Goal: Transaction & Acquisition: Obtain resource

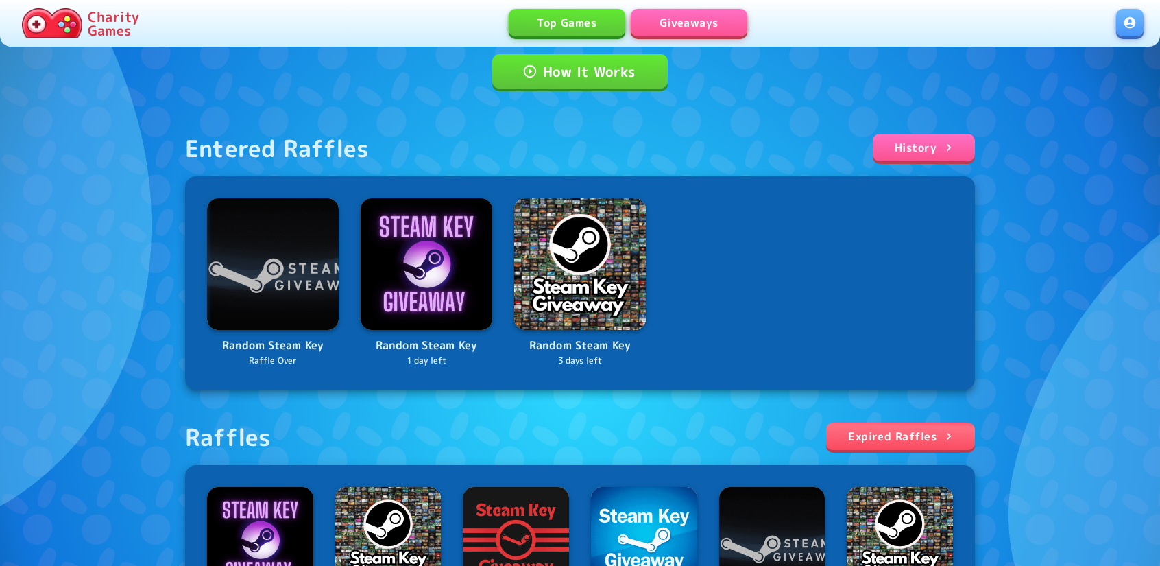
scroll to position [137, 0]
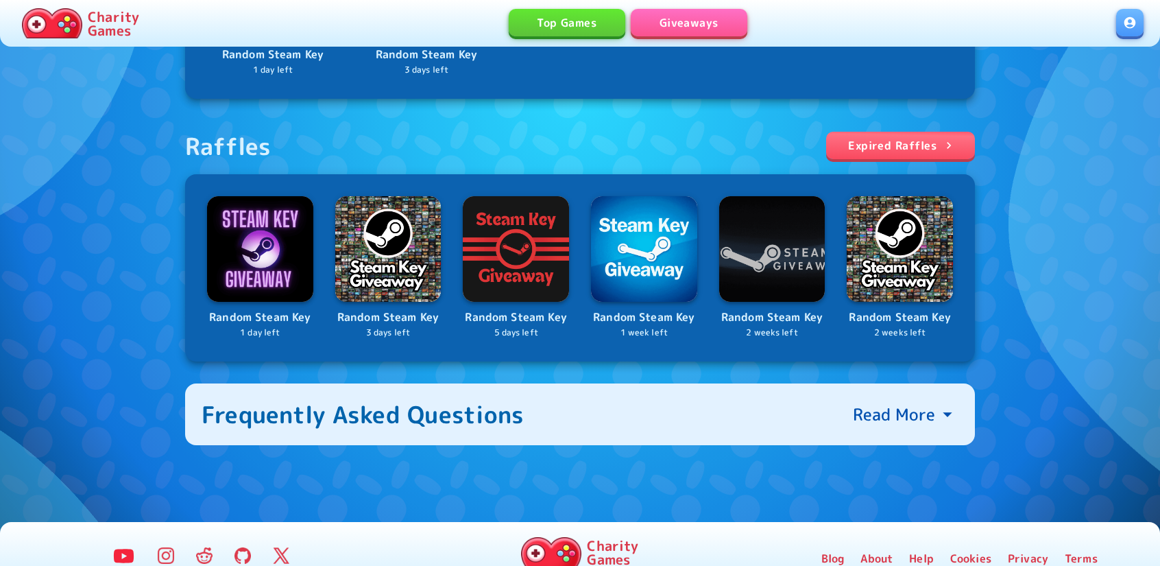
scroll to position [451, 0]
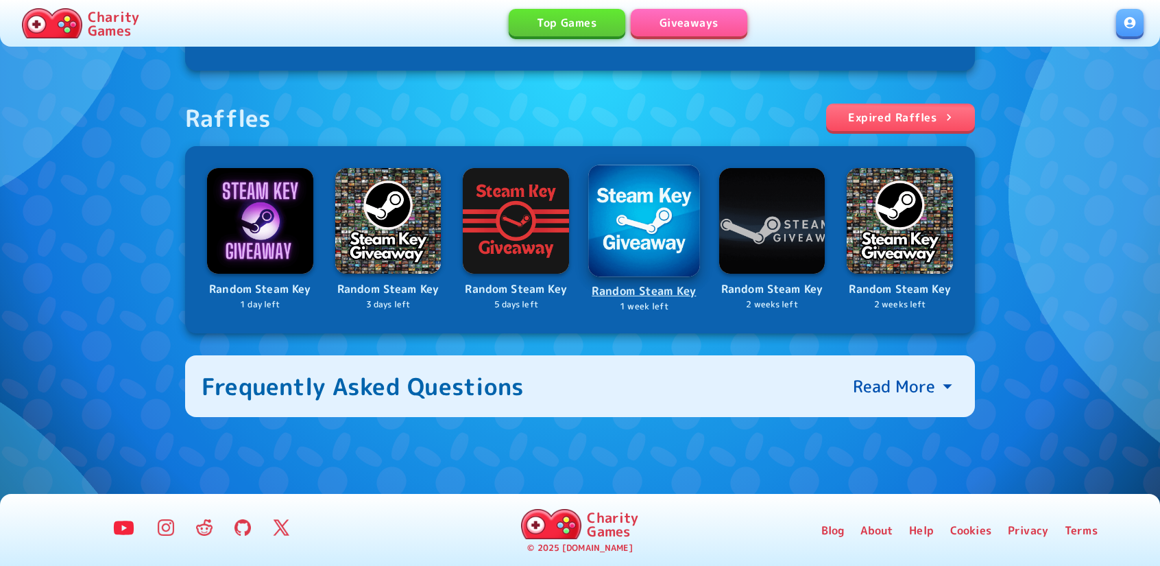
drag, startPoint x: 661, startPoint y: 217, endPoint x: 673, endPoint y: 225, distance: 14.5
click at [673, 225] on img at bounding box center [644, 221] width 112 height 112
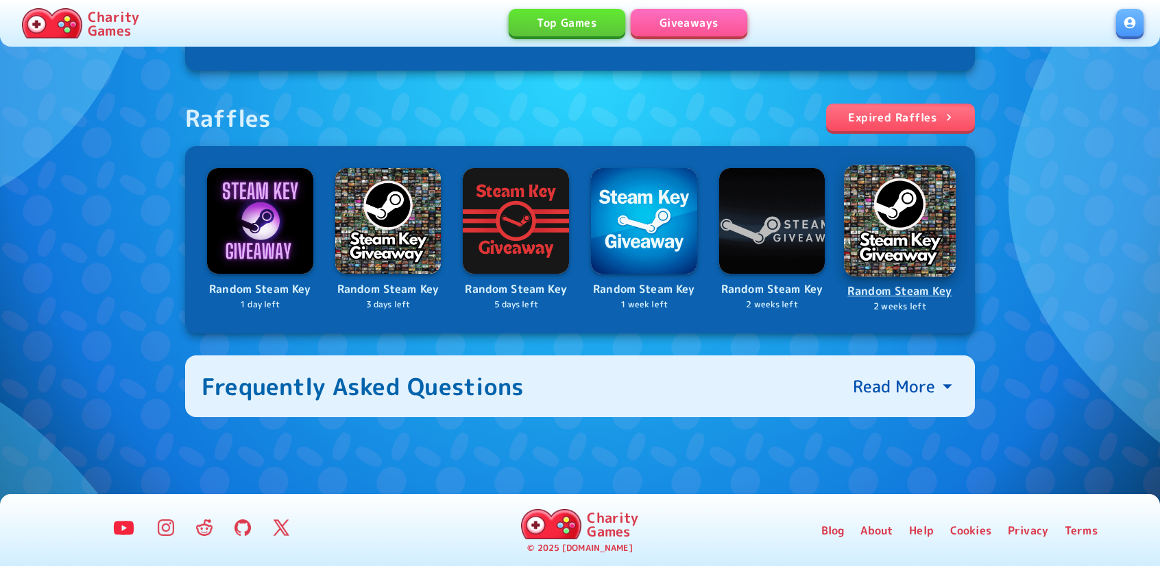
drag, startPoint x: 835, startPoint y: 193, endPoint x: 863, endPoint y: 179, distance: 31.0
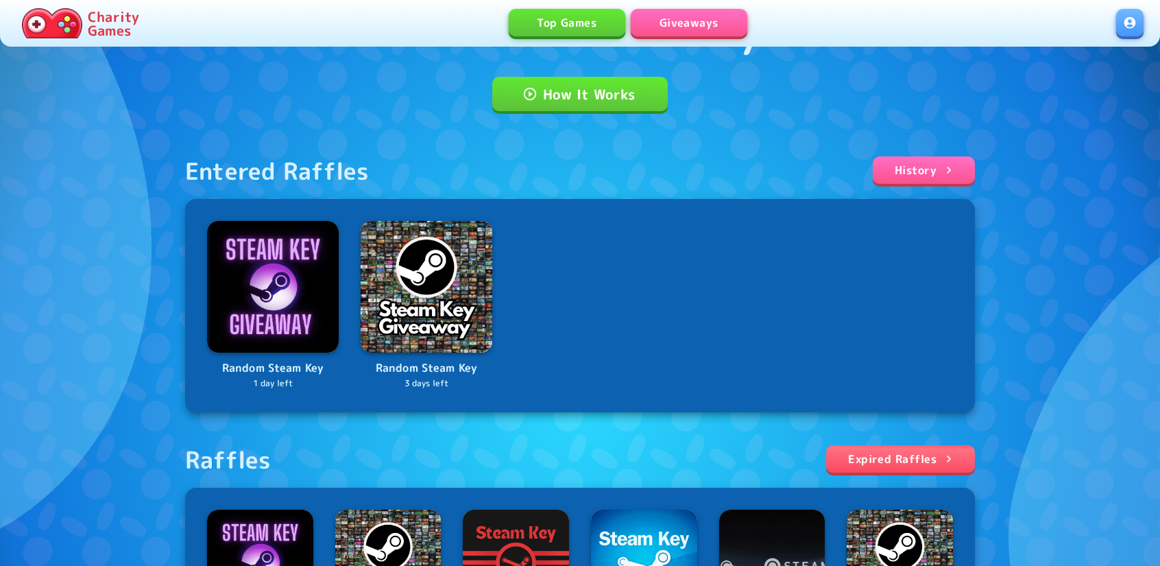
scroll to position [108, 0]
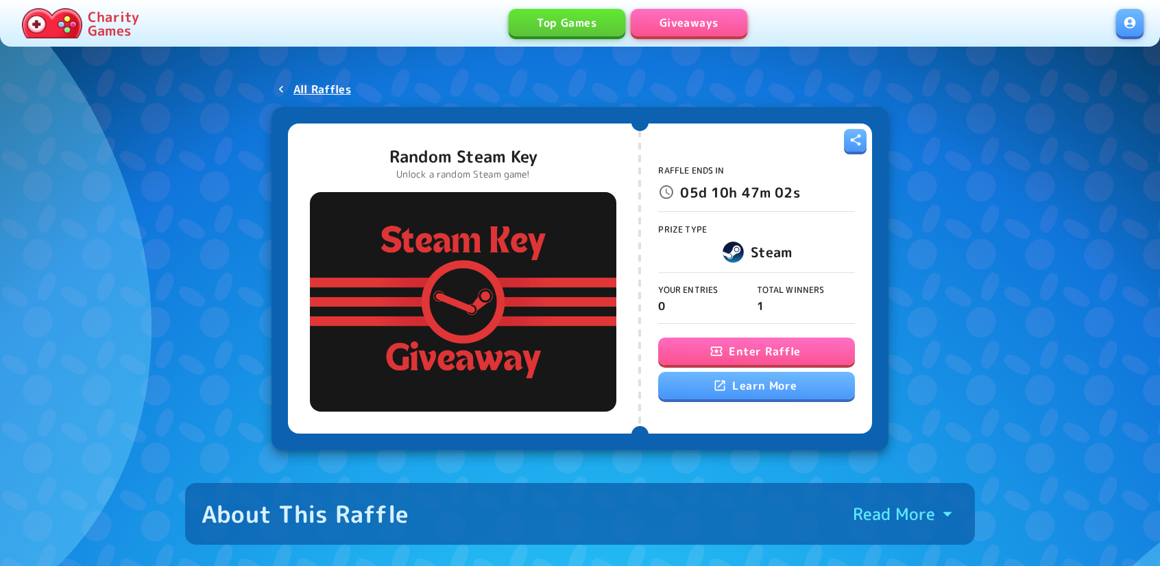
click at [709, 346] on button "Enter Raffle" at bounding box center [756, 350] width 196 height 27
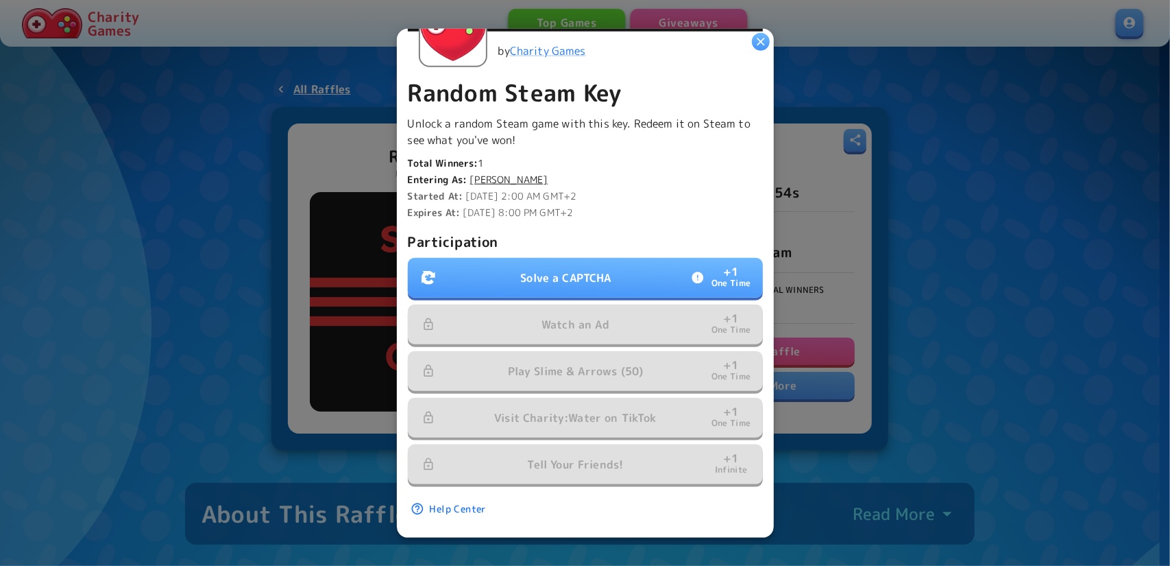
scroll to position [270, 0]
click at [499, 258] on button "Solve a CAPTCHA + 1 One Time" at bounding box center [585, 278] width 355 height 40
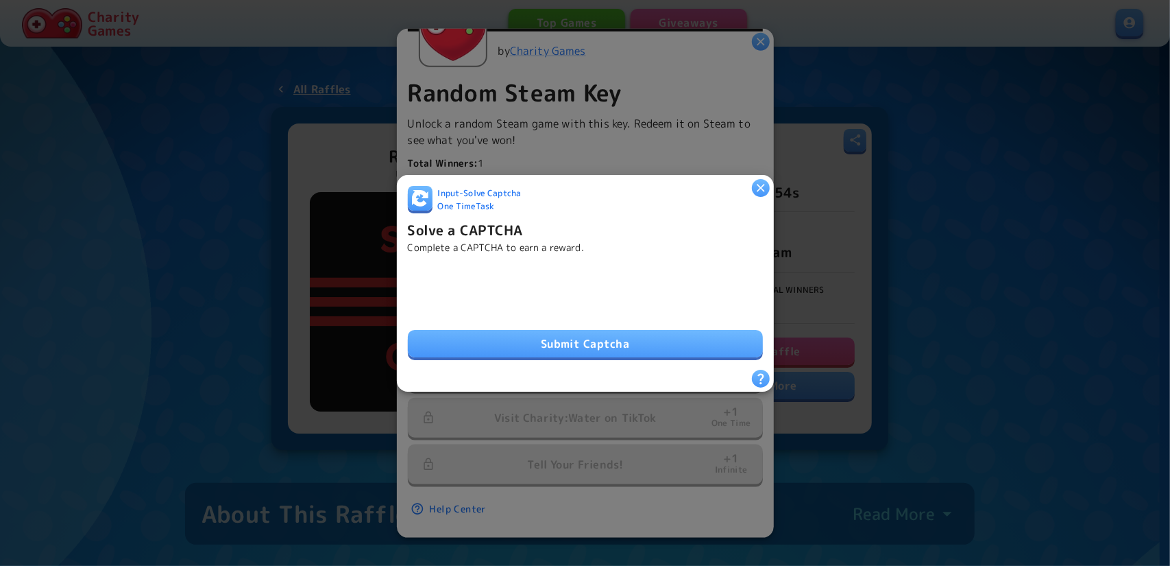
click at [529, 340] on button "Submit Captcha" at bounding box center [585, 343] width 355 height 27
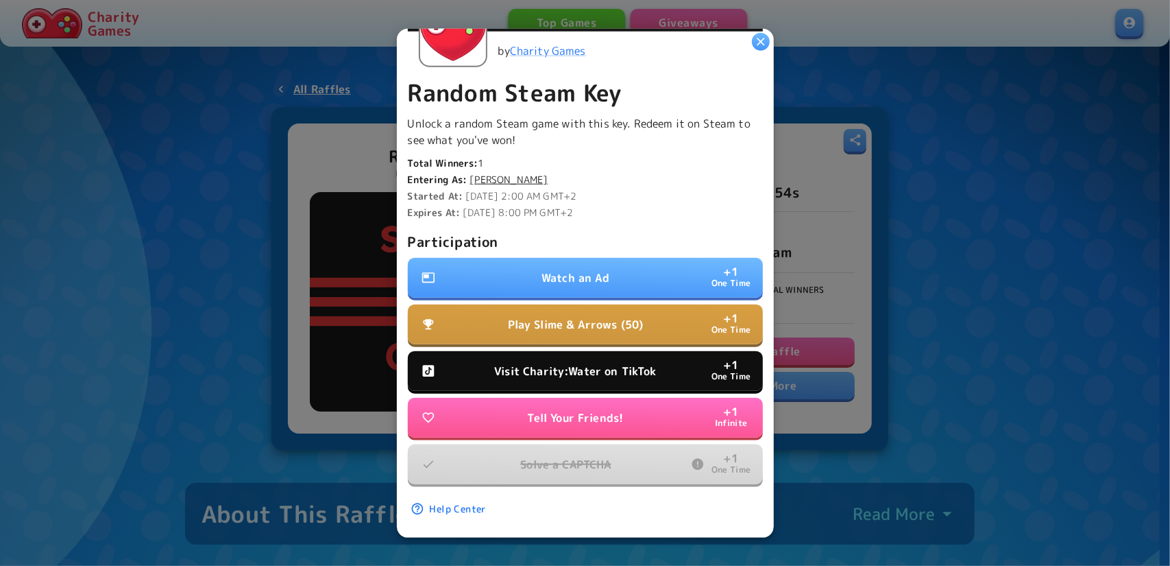
click at [584, 351] on button "Visit Charity:Water on TikTok + 1 One Time" at bounding box center [585, 371] width 355 height 40
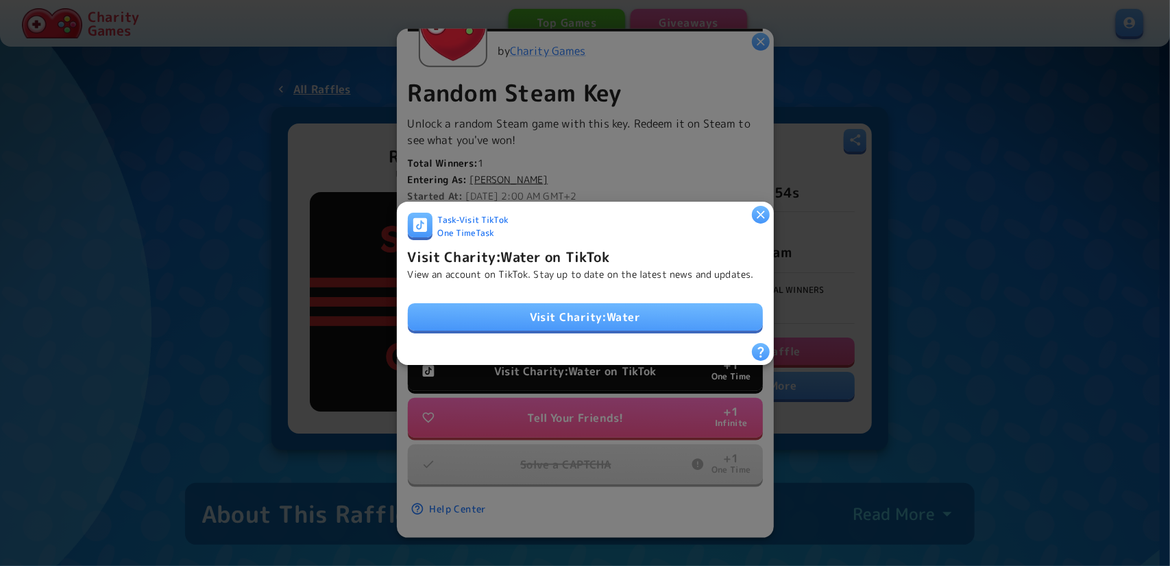
click at [562, 322] on link "Visit Charity:Water" at bounding box center [585, 316] width 355 height 27
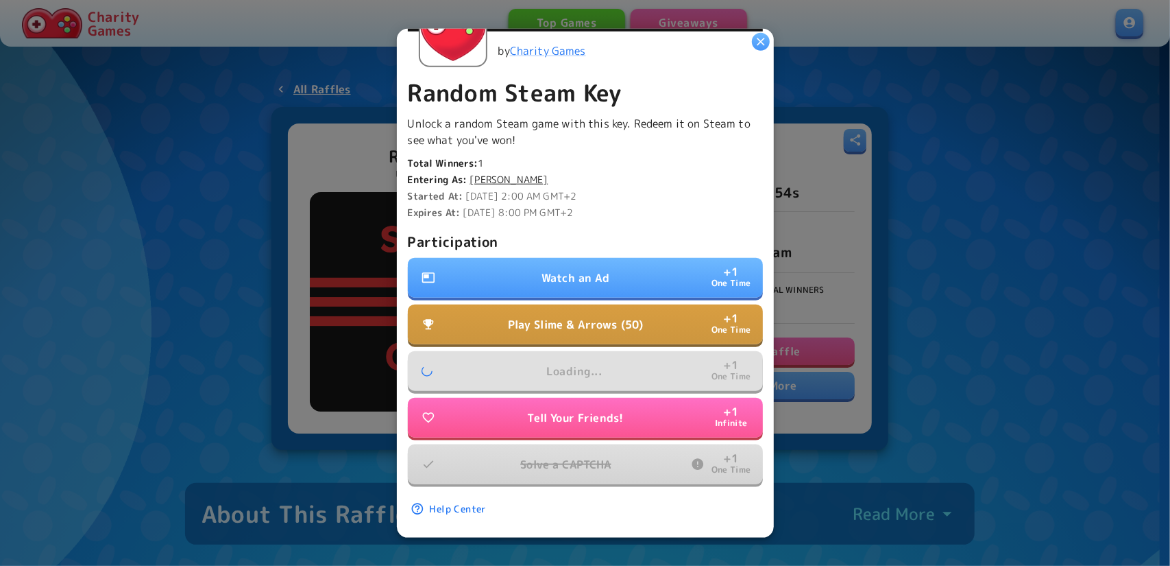
click at [572, 269] on p "Watch an Ad" at bounding box center [576, 277] width 68 height 16
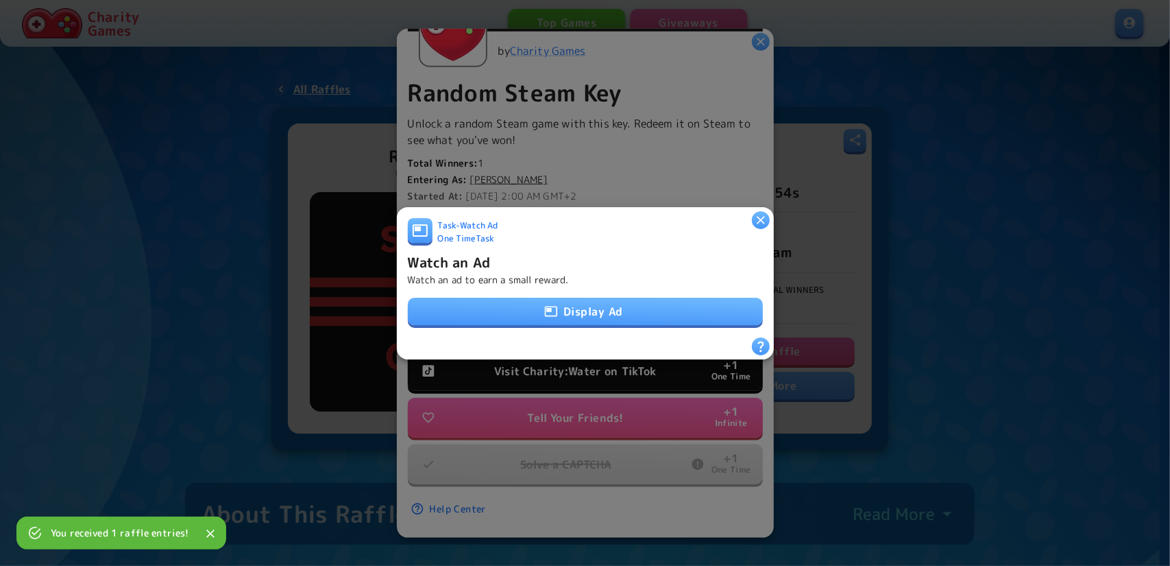
click at [545, 311] on icon "button" at bounding box center [551, 311] width 14 height 14
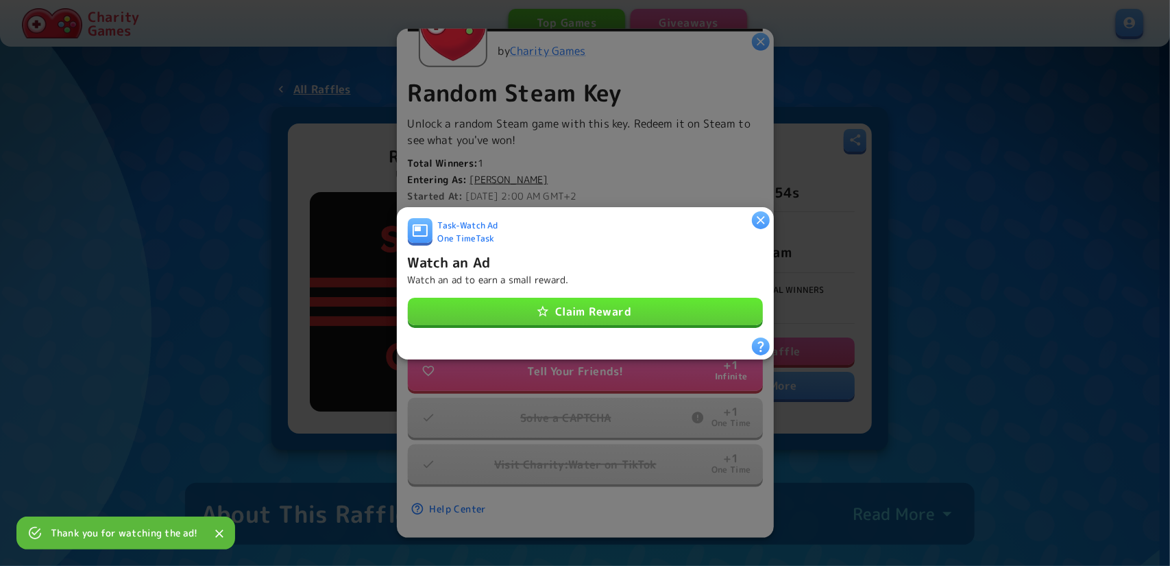
click at [544, 304] on icon "button" at bounding box center [543, 311] width 14 height 14
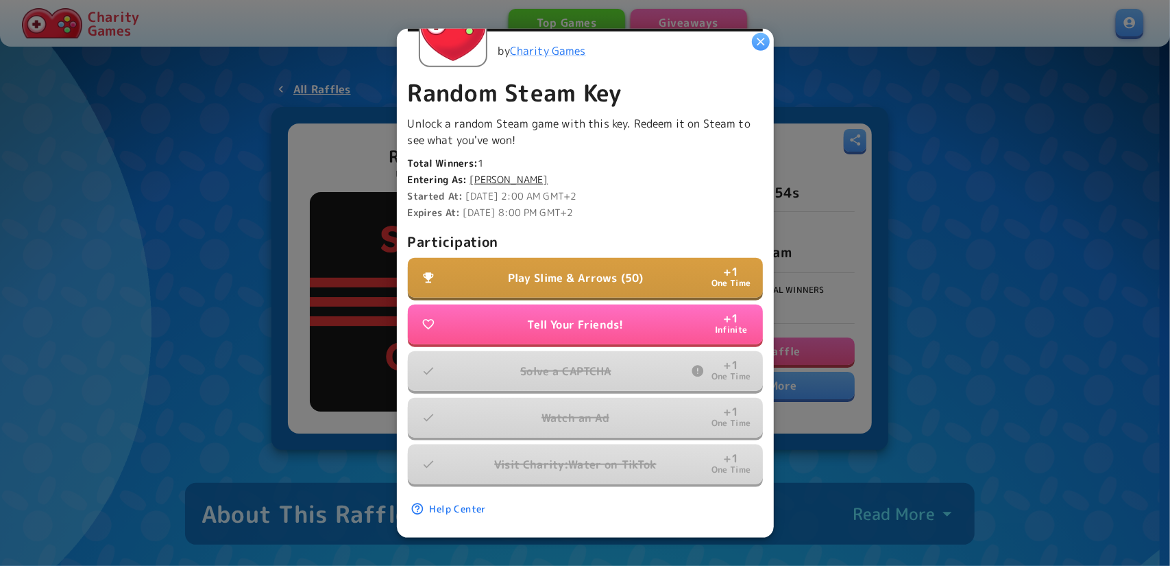
click at [631, 274] on p "Play Slime & Arrows (50)" at bounding box center [576, 277] width 136 height 16
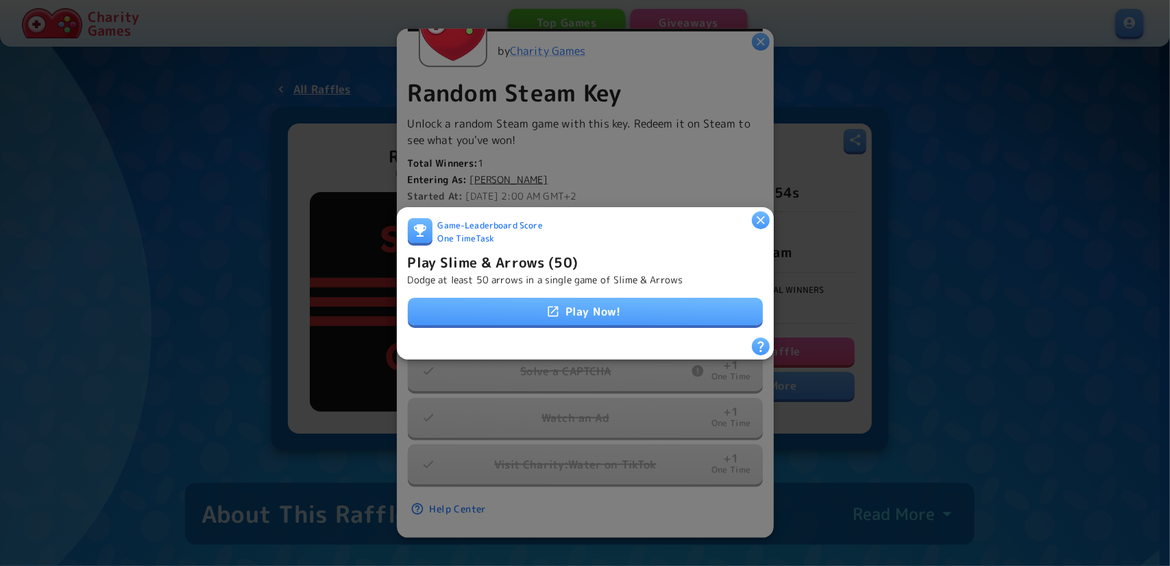
click at [625, 315] on link "Play Now!" at bounding box center [585, 311] width 355 height 27
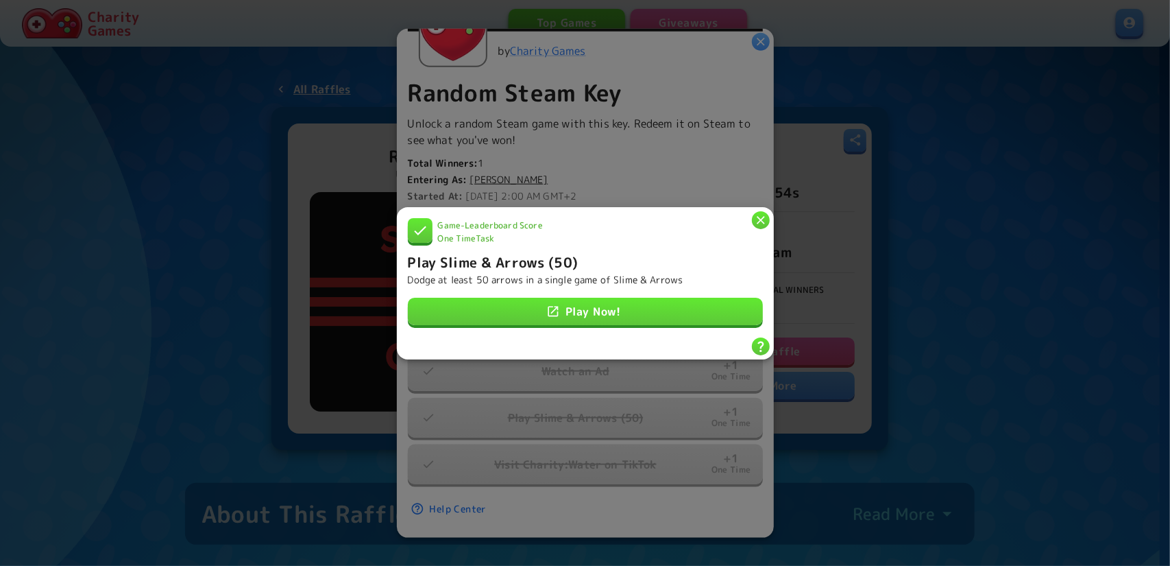
click at [756, 218] on icon "button" at bounding box center [761, 220] width 14 height 14
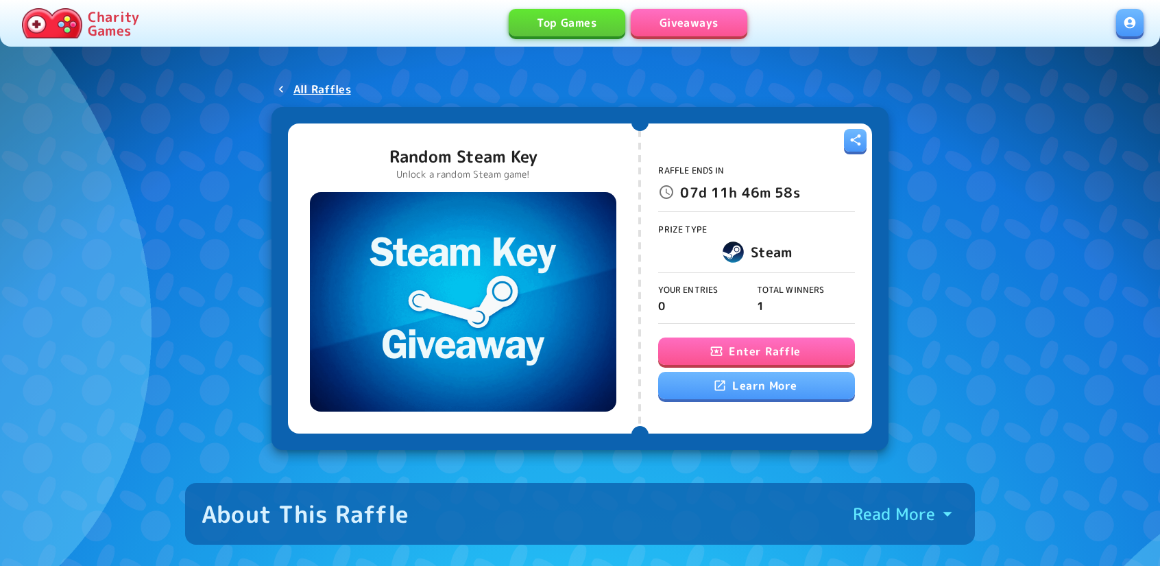
click at [691, 354] on button "Enter Raffle" at bounding box center [756, 350] width 196 height 27
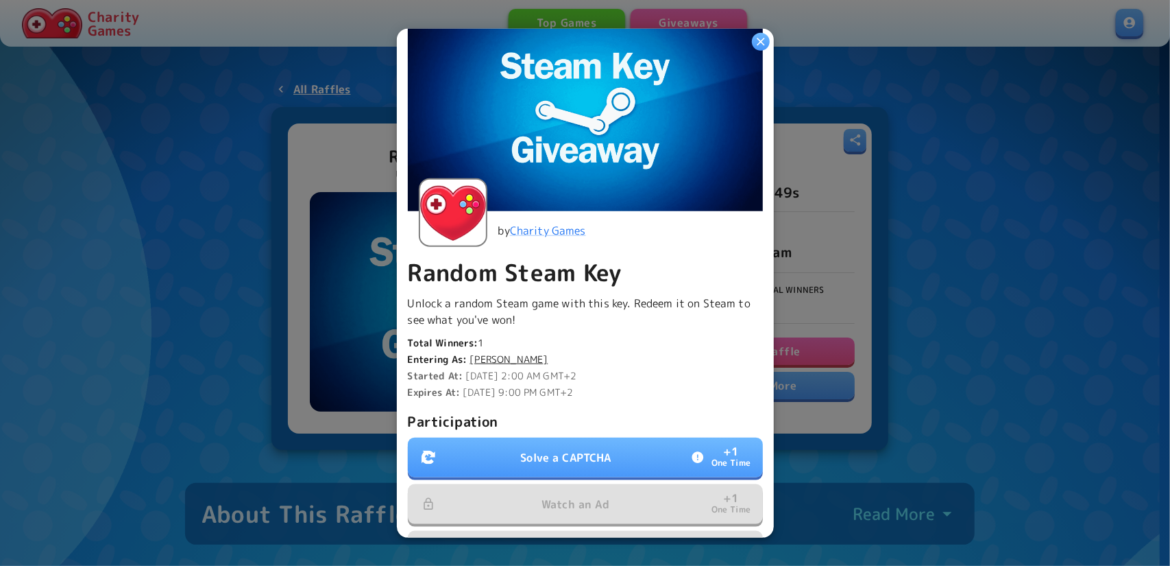
scroll to position [270, 0]
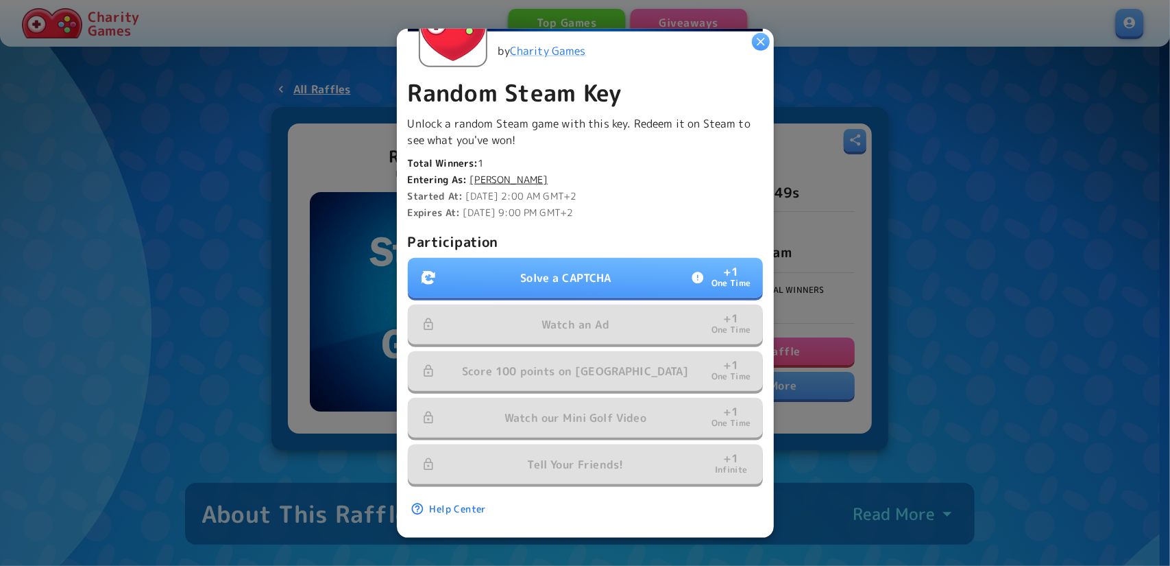
click at [543, 269] on p "Solve a CAPTCHA" at bounding box center [565, 277] width 91 height 16
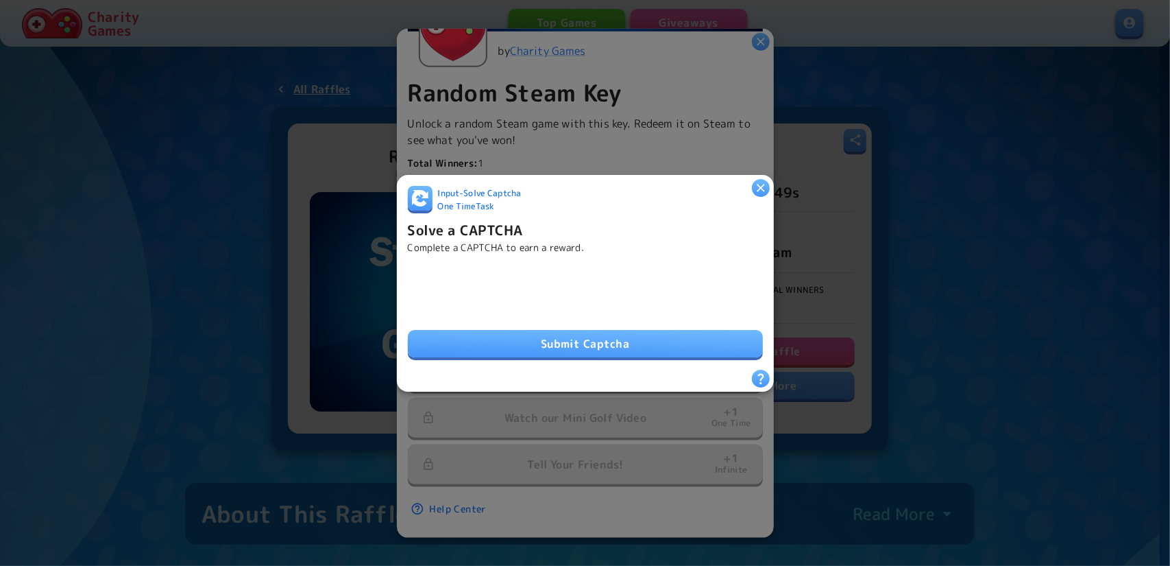
click at [558, 348] on button "Submit Captcha" at bounding box center [585, 343] width 355 height 27
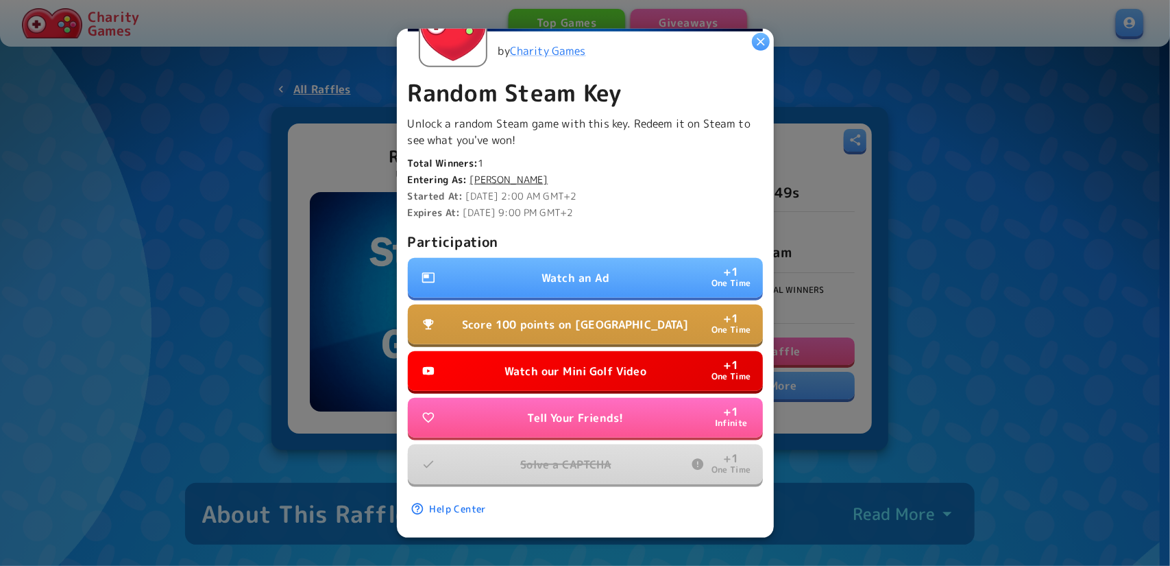
click at [606, 363] on p "Watch our Mini Golf Video" at bounding box center [576, 371] width 142 height 16
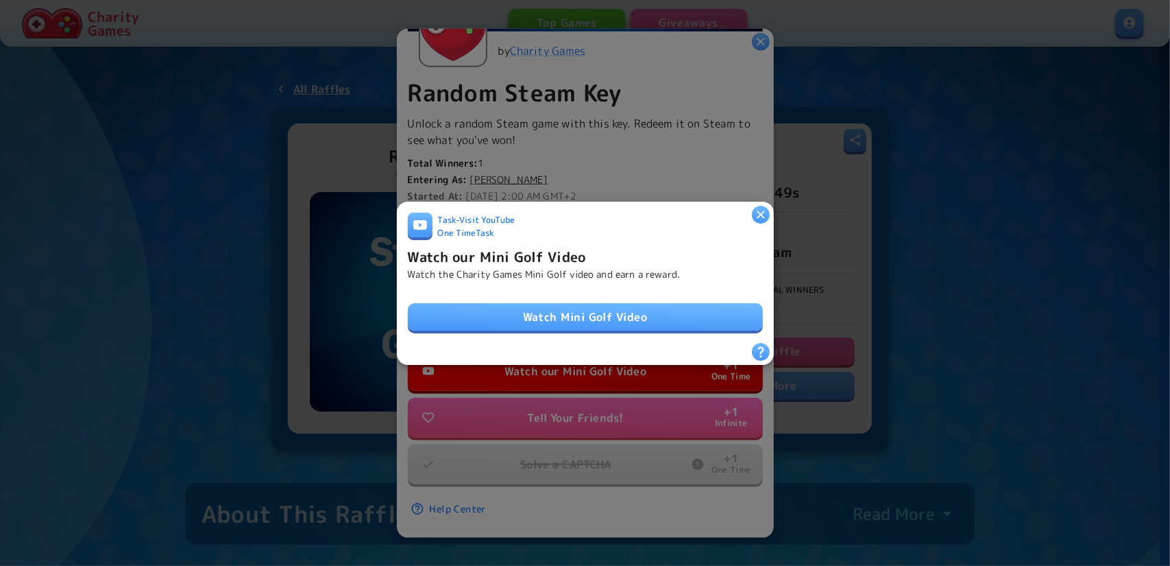
click at [573, 323] on link "Watch Mini Golf Video" at bounding box center [585, 316] width 355 height 27
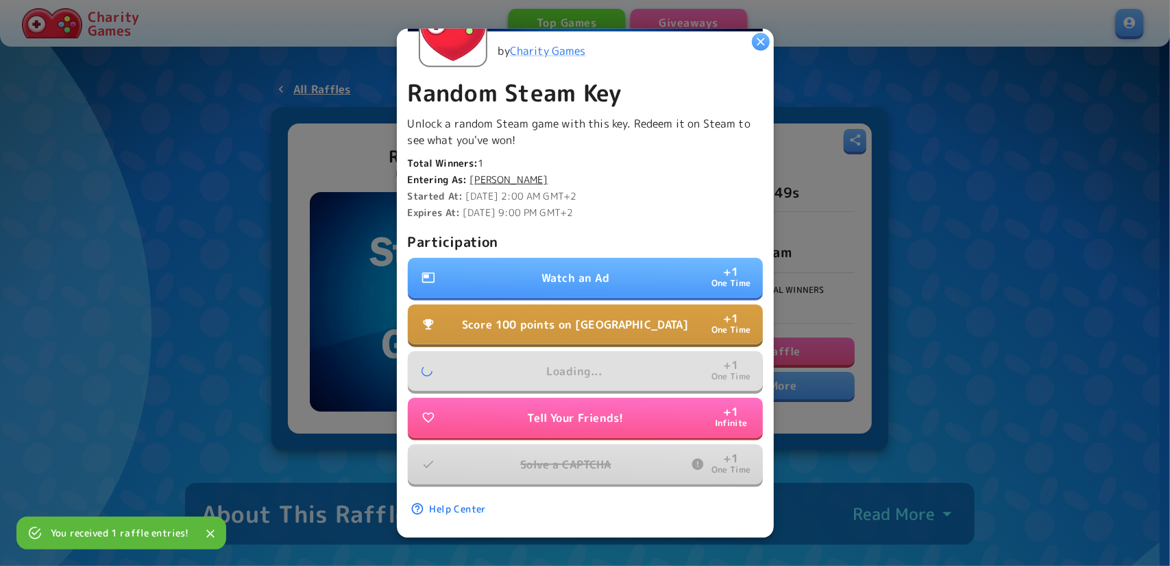
click at [560, 276] on button "Watch an Ad + 1 One Time" at bounding box center [585, 278] width 355 height 40
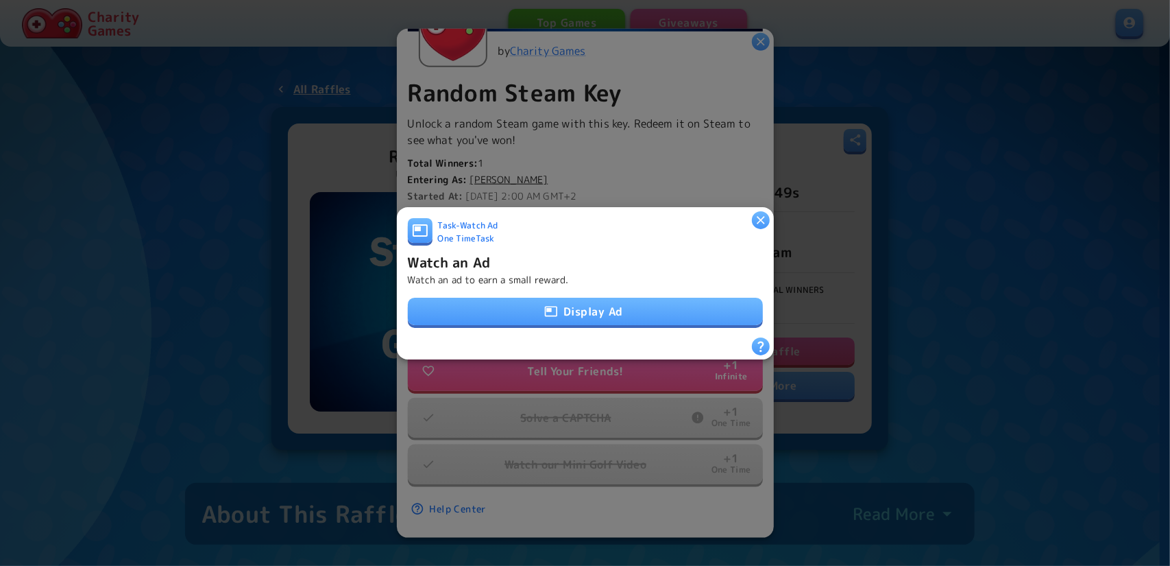
click at [544, 306] on icon "button" at bounding box center [551, 311] width 14 height 14
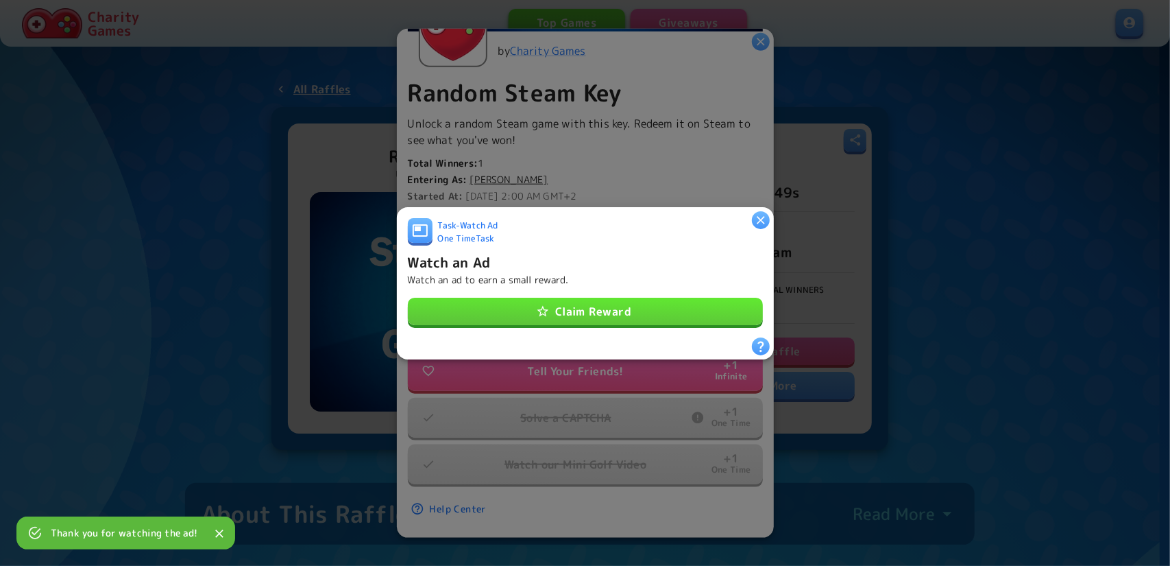
click at [585, 308] on button "Claim Reward" at bounding box center [585, 311] width 355 height 27
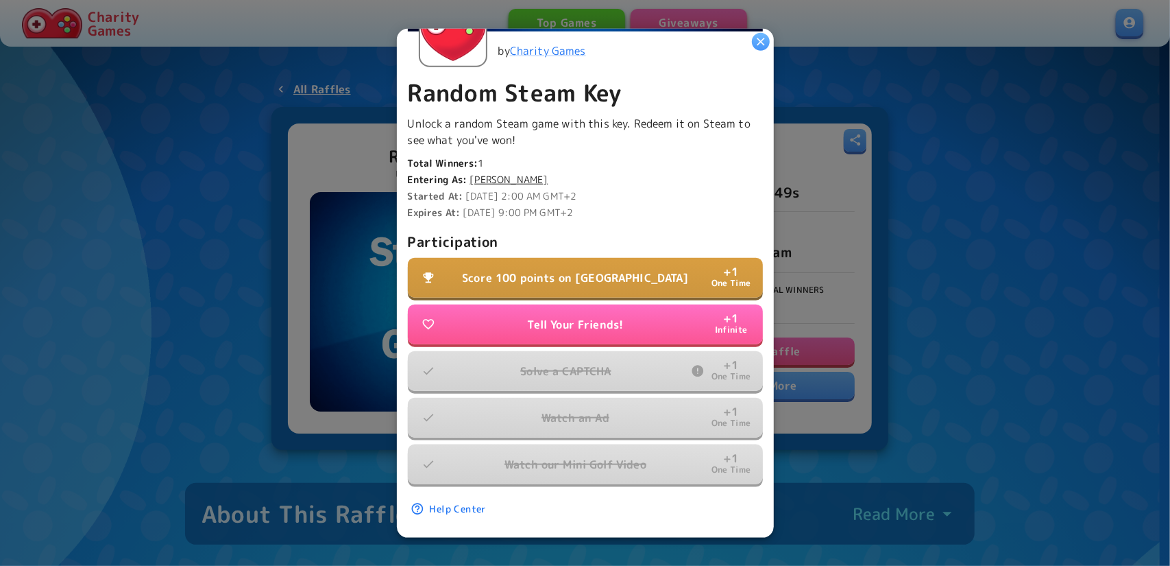
click at [573, 270] on p "Score 100 points on Tall Tower" at bounding box center [575, 277] width 227 height 16
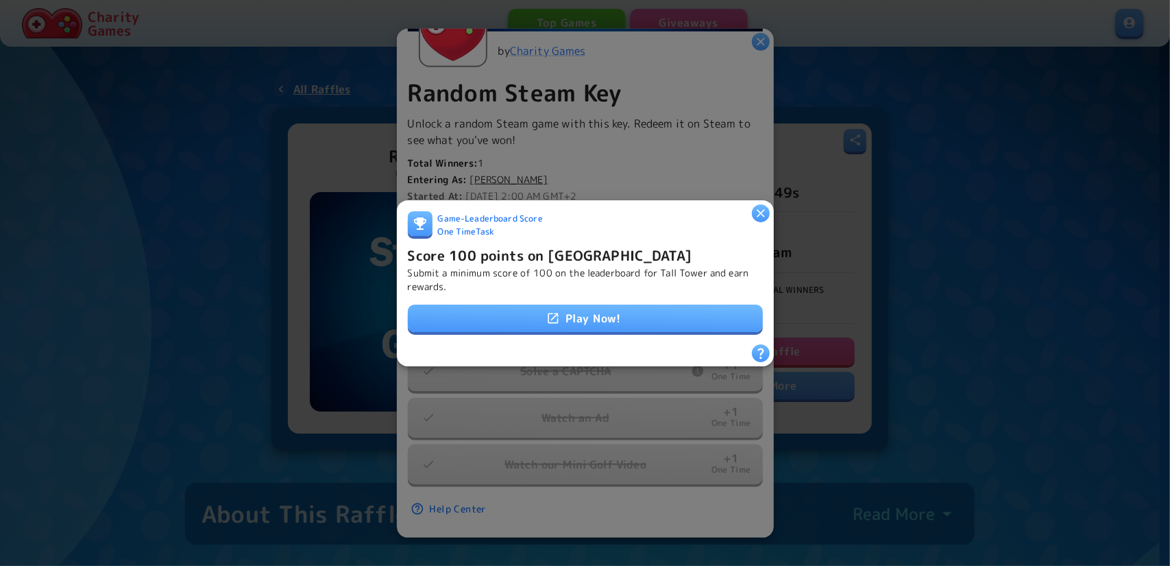
click at [603, 313] on link "Play Now!" at bounding box center [585, 317] width 355 height 27
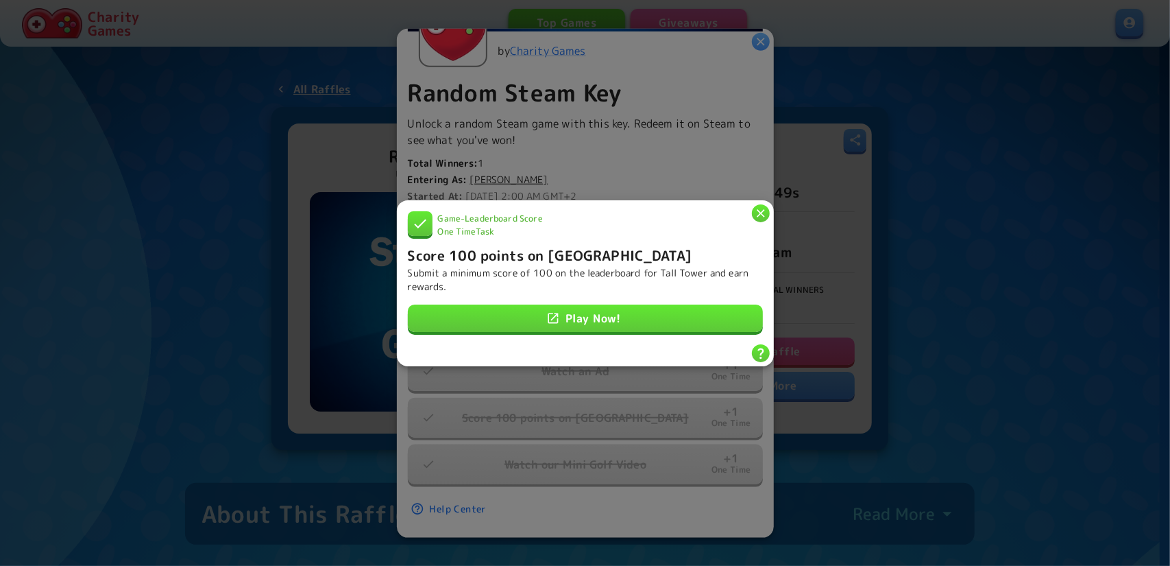
click at [708, 158] on div at bounding box center [585, 283] width 1170 height 566
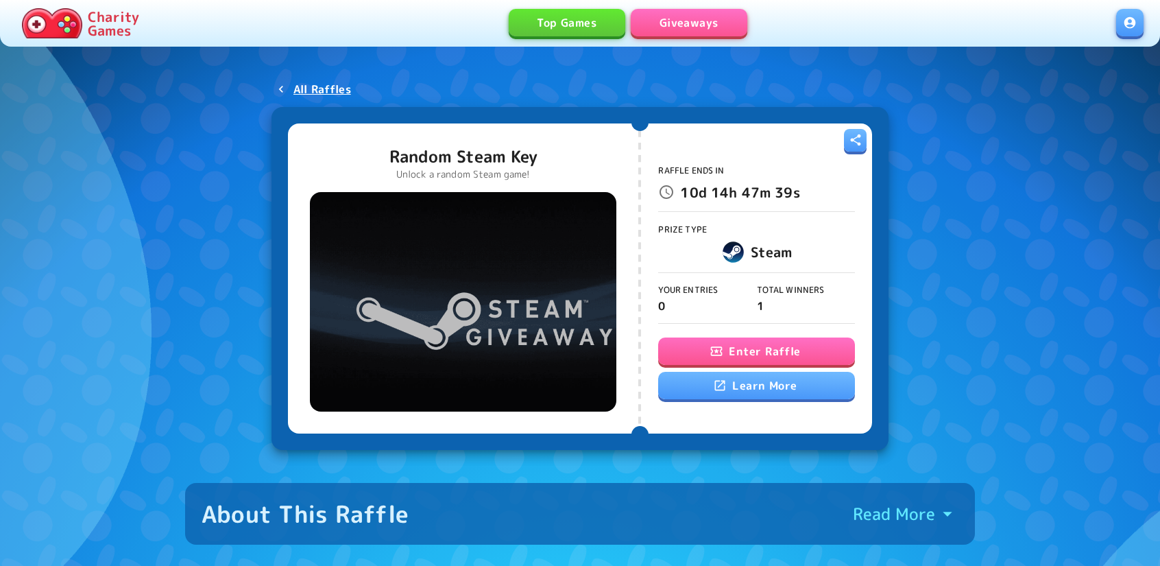
click at [669, 348] on button "Enter Raffle" at bounding box center [756, 350] width 196 height 27
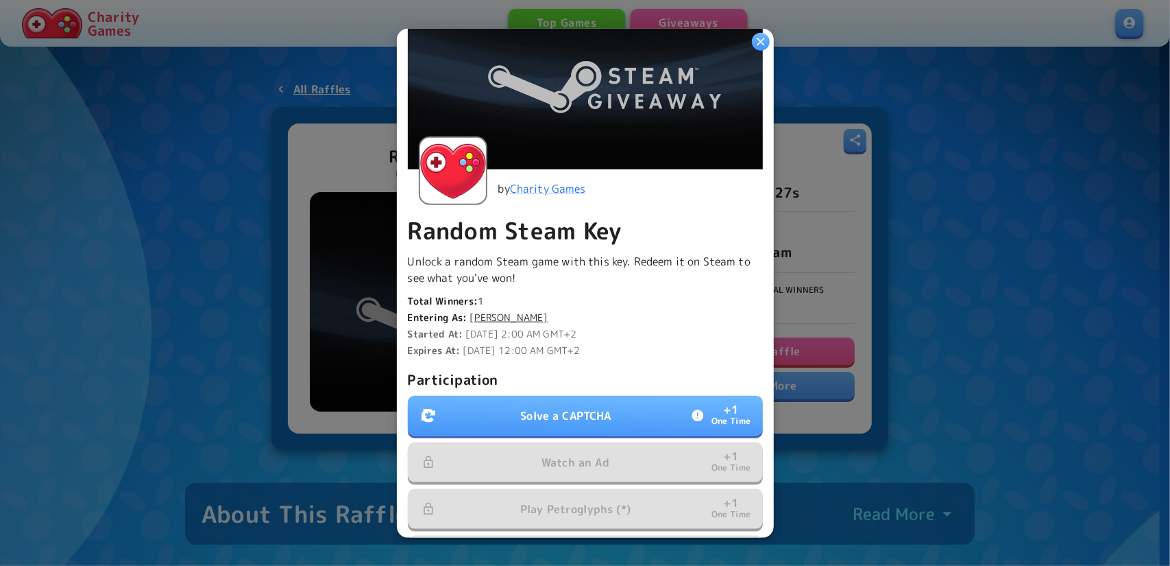
scroll to position [270, 0]
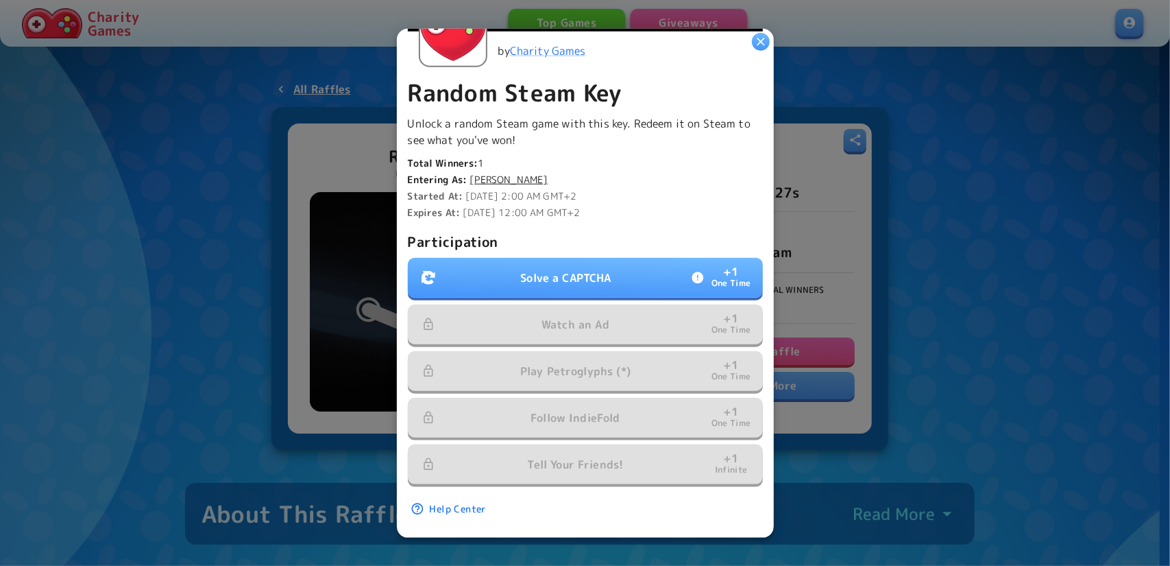
click at [553, 269] on p "Solve a CAPTCHA" at bounding box center [565, 277] width 91 height 16
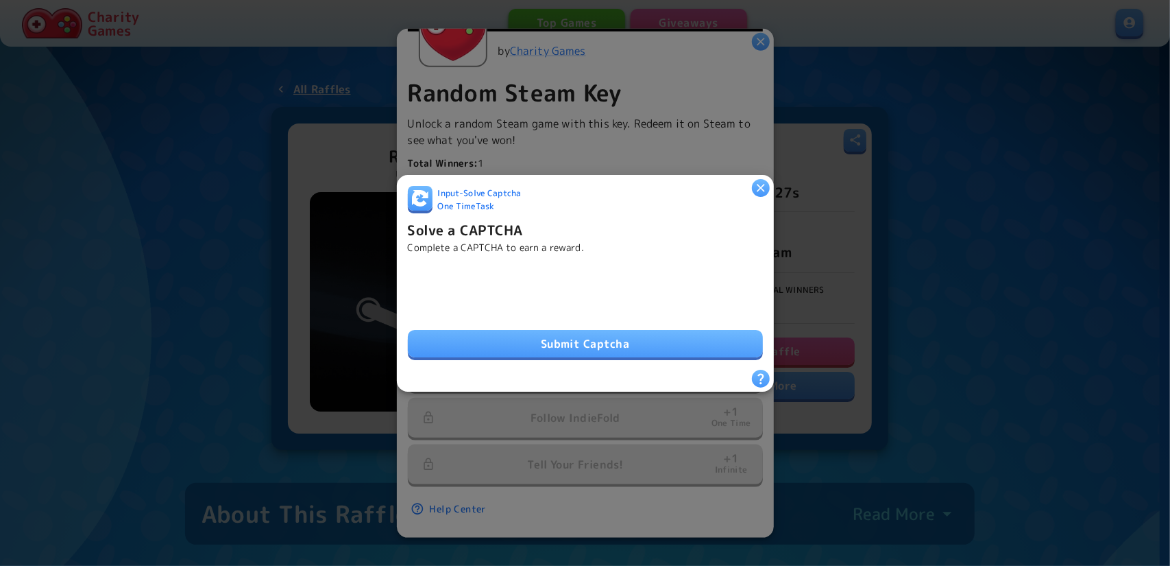
click at [573, 343] on button "Submit Captcha" at bounding box center [585, 343] width 355 height 27
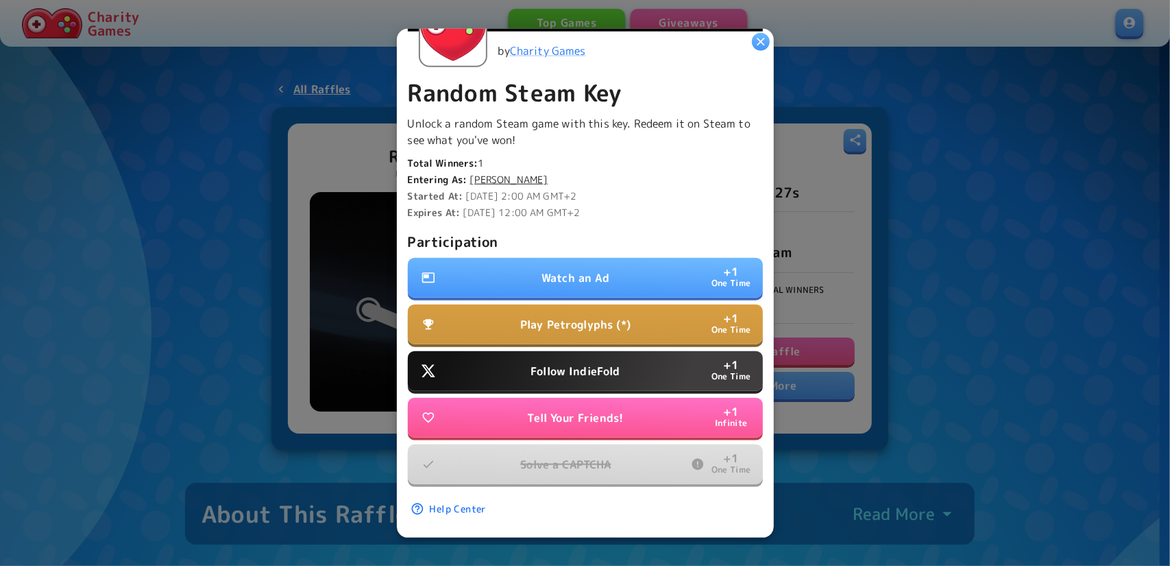
click at [601, 363] on p "Follow IndieFold" at bounding box center [575, 371] width 89 height 16
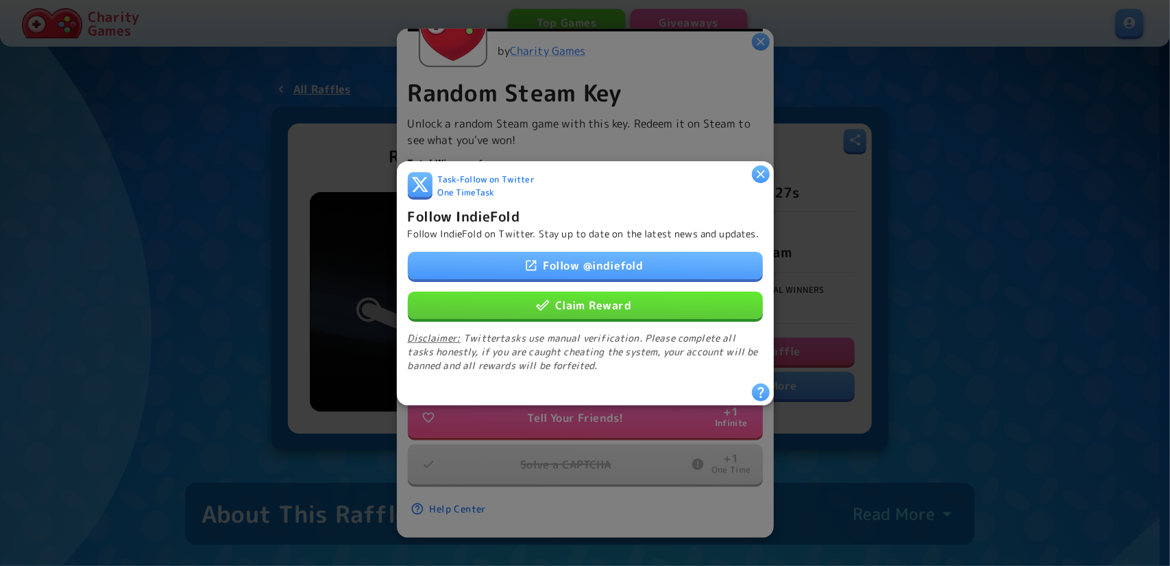
click at [586, 280] on div "Follow @ indiefold Claim Reward Disclaimer: Twitter tasks use manual verificati…" at bounding box center [585, 311] width 355 height 121
click at [596, 298] on button "Claim Reward" at bounding box center [585, 304] width 355 height 27
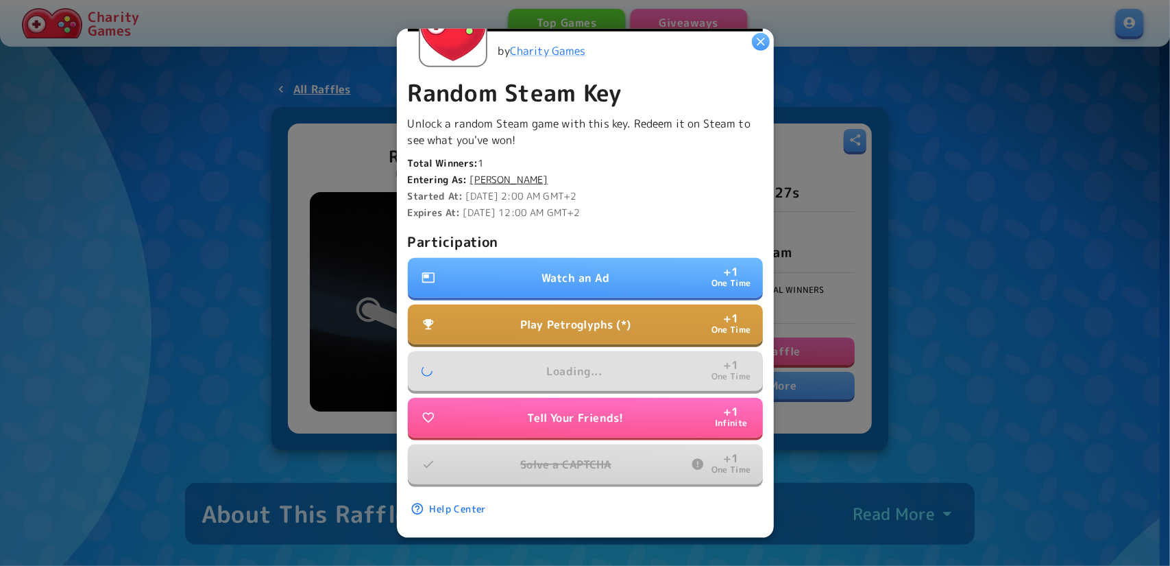
click at [569, 269] on p "Watch an Ad" at bounding box center [576, 277] width 68 height 16
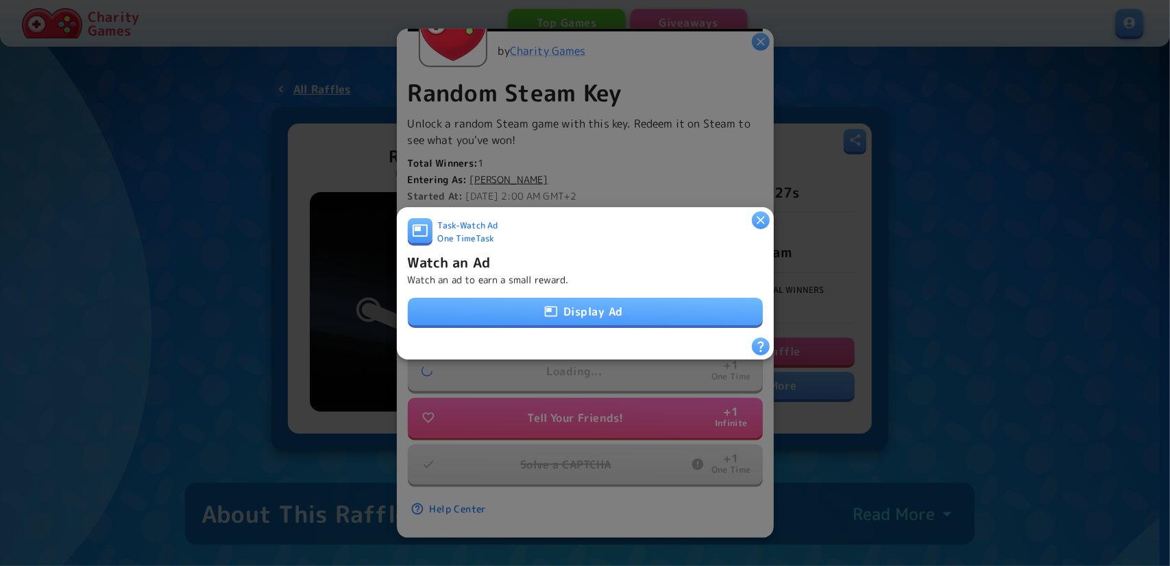
click at [593, 304] on button "Display Ad" at bounding box center [585, 311] width 355 height 27
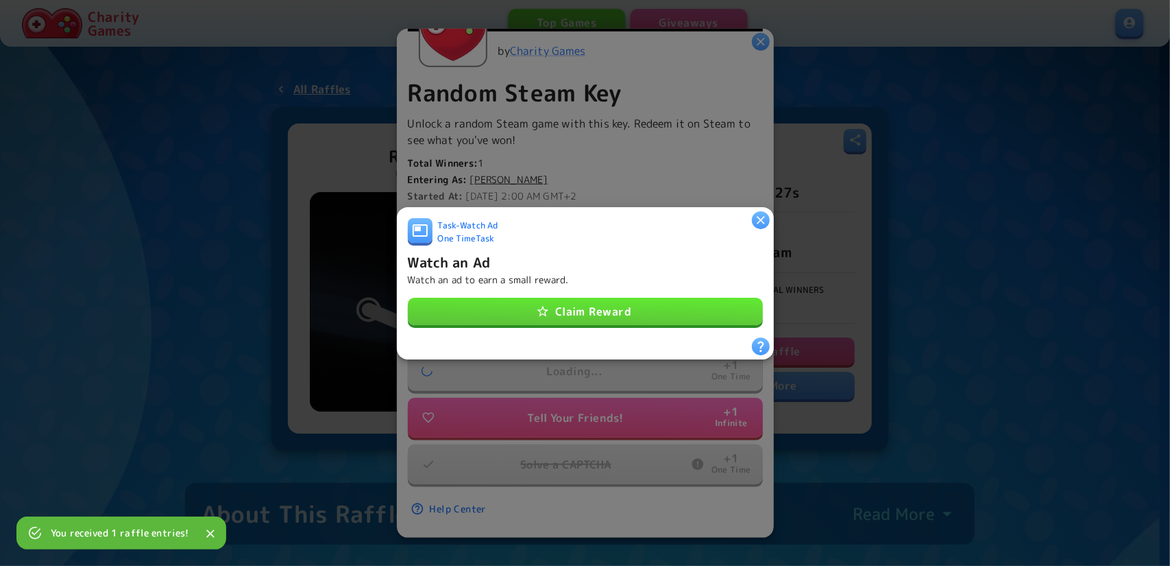
click at [561, 314] on button "Claim Reward" at bounding box center [585, 311] width 355 height 27
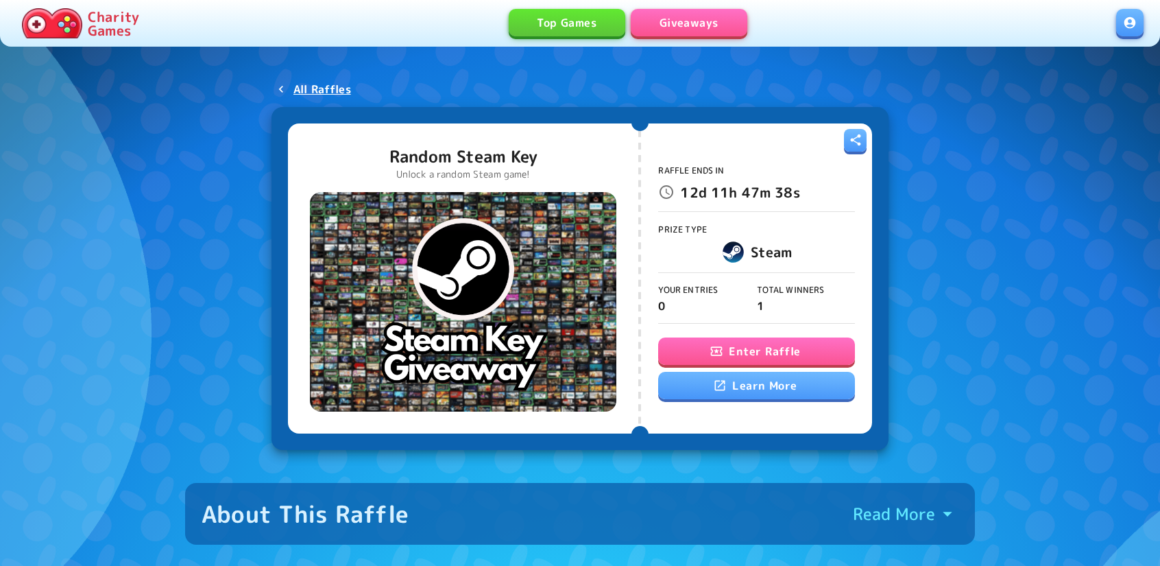
click at [702, 345] on button "Enter Raffle" at bounding box center [756, 350] width 196 height 27
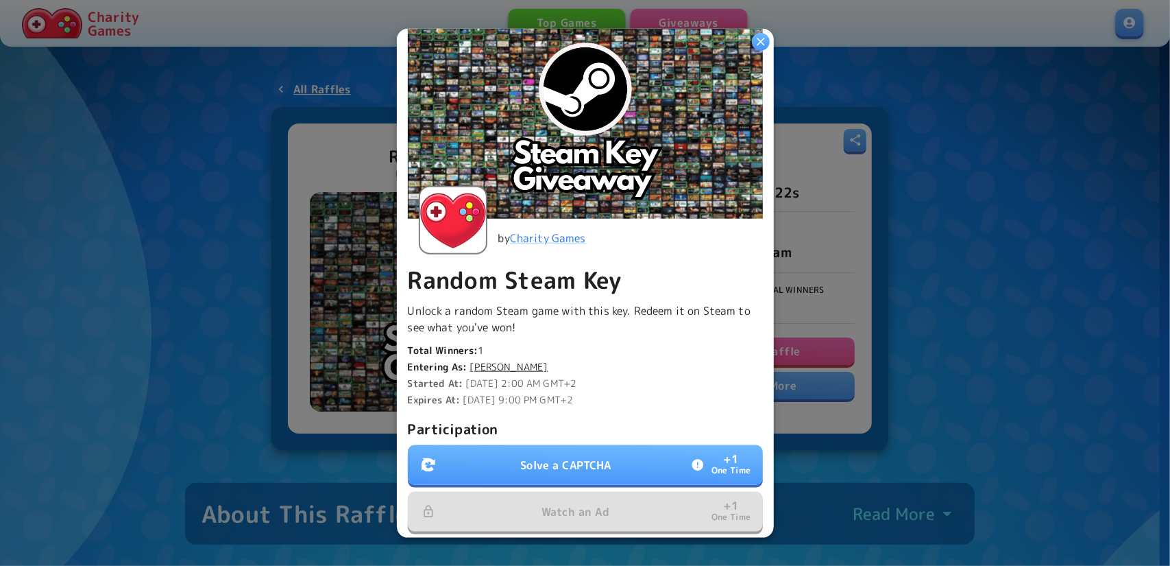
scroll to position [317, 0]
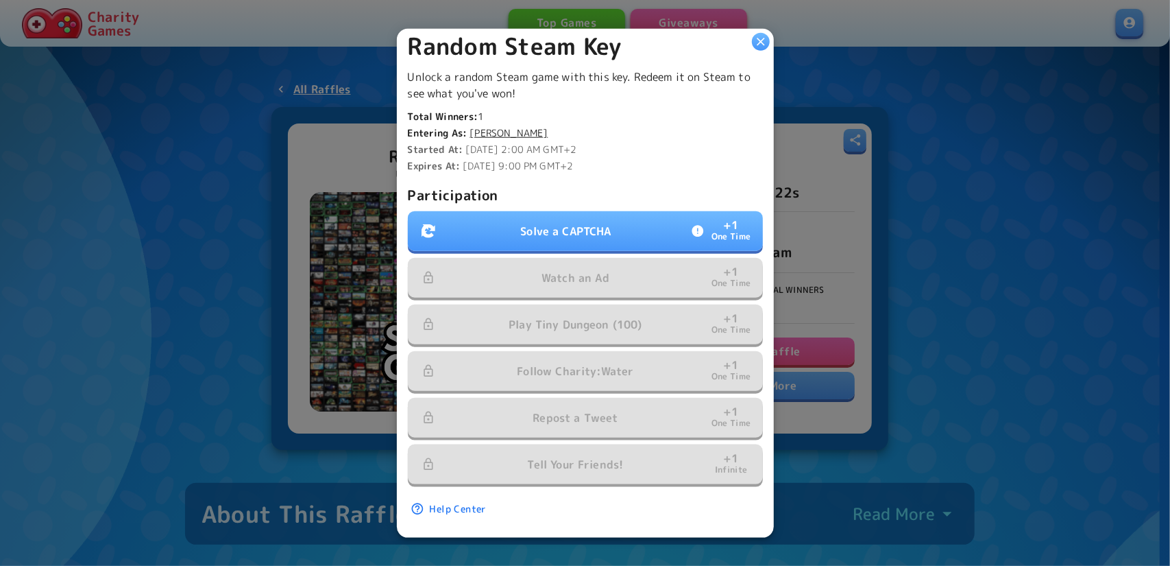
click at [536, 227] on p "Solve a CAPTCHA" at bounding box center [565, 231] width 91 height 16
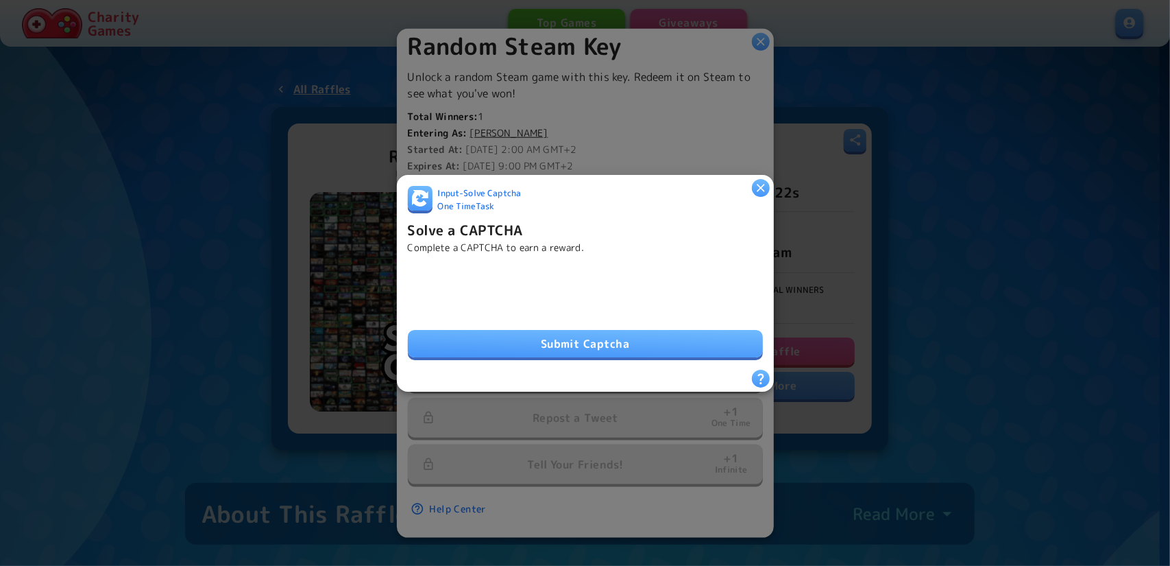
click at [588, 348] on button "Submit Captcha" at bounding box center [585, 343] width 355 height 27
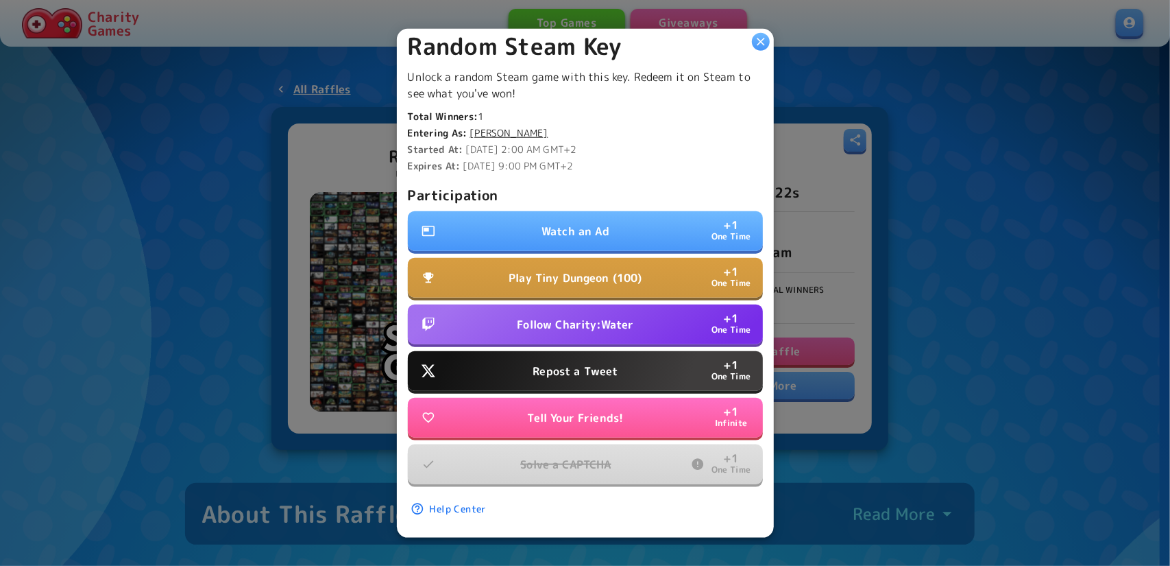
click at [548, 316] on p "Follow Charity:Water" at bounding box center [575, 324] width 117 height 16
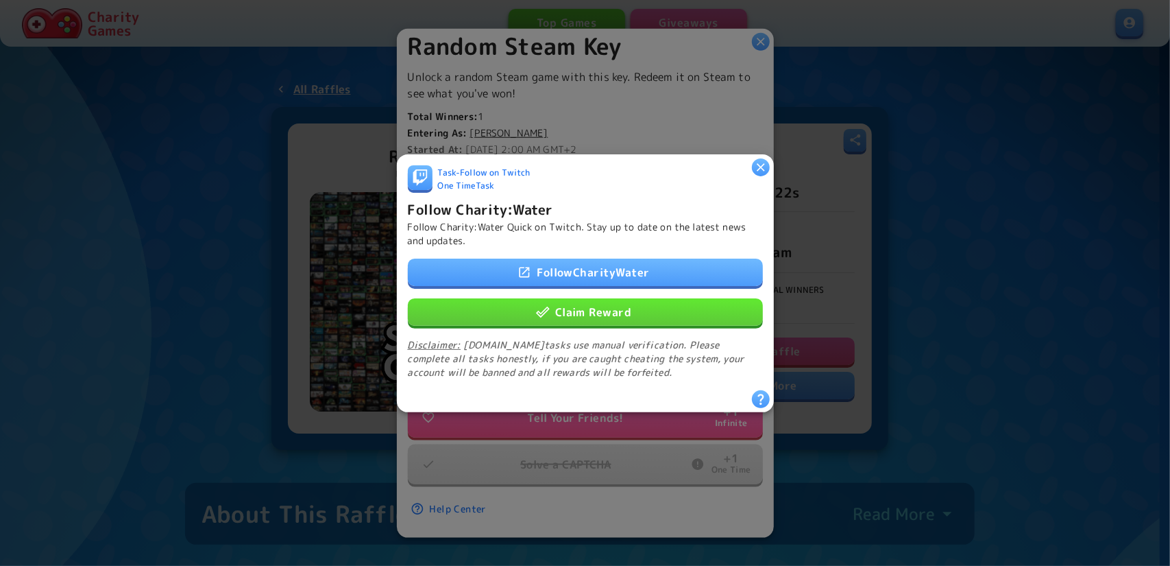
click at [568, 312] on button "Claim Reward" at bounding box center [585, 311] width 355 height 27
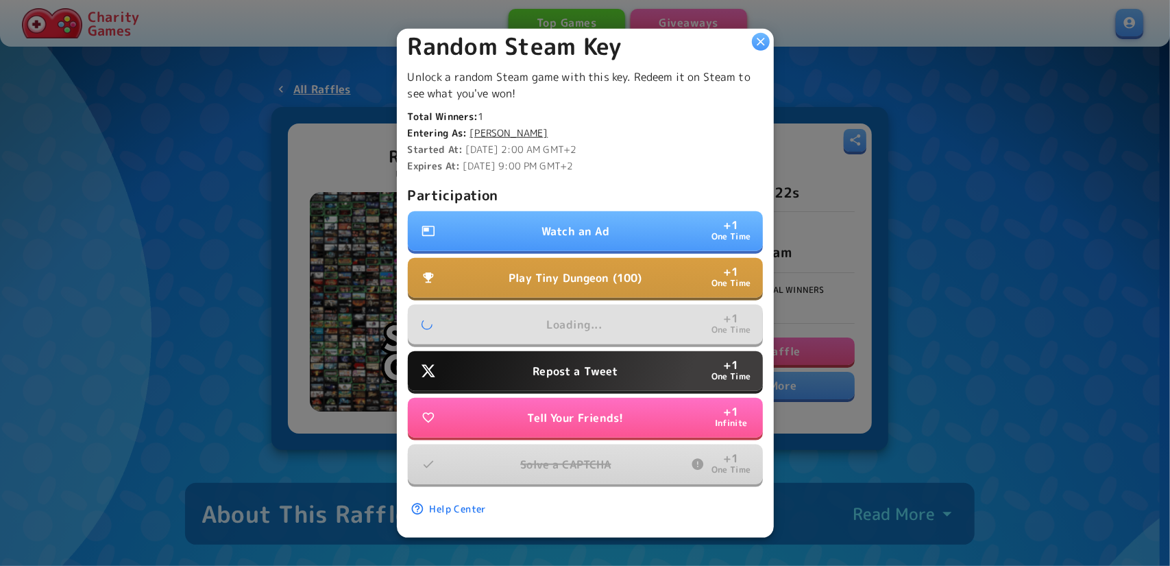
click at [579, 363] on p "Repost a Tweet" at bounding box center [575, 371] width 85 height 16
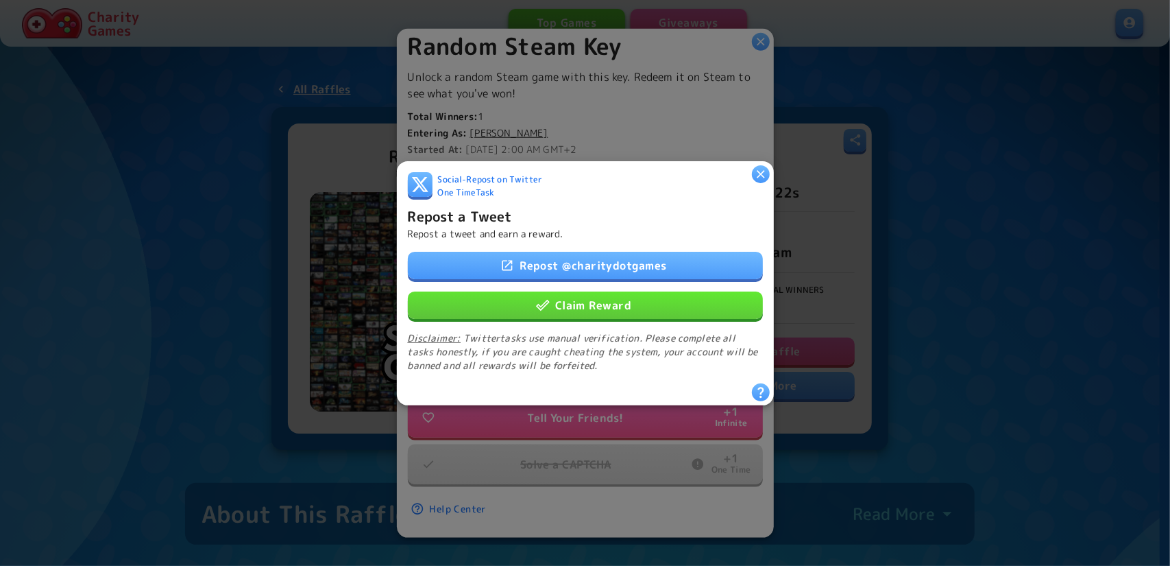
click at [560, 302] on button "Claim Reward" at bounding box center [585, 304] width 355 height 27
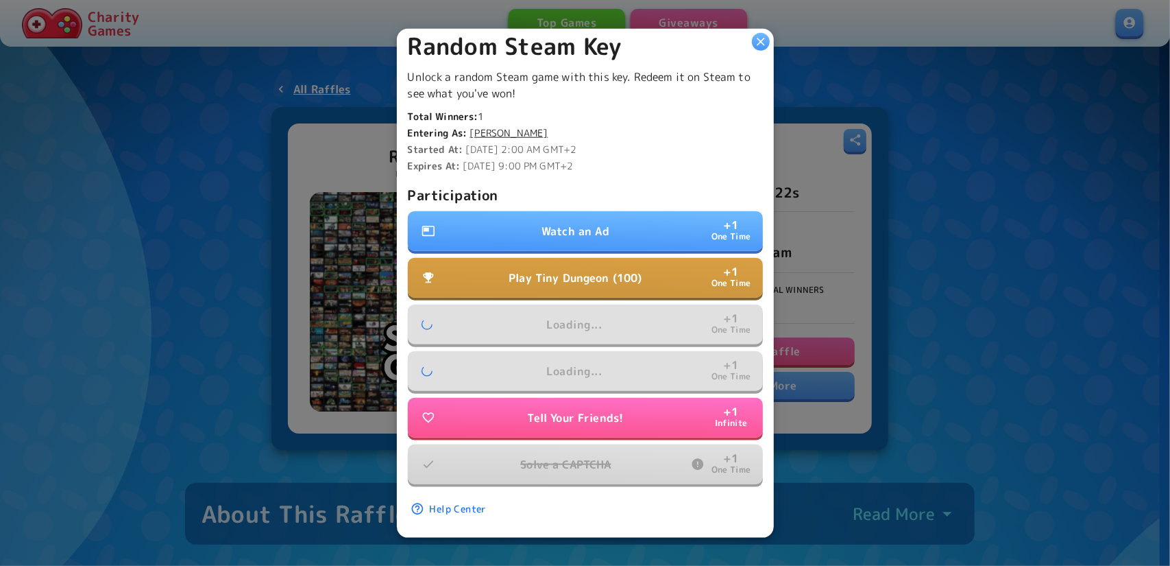
click at [553, 223] on p "Watch an Ad" at bounding box center [576, 231] width 68 height 16
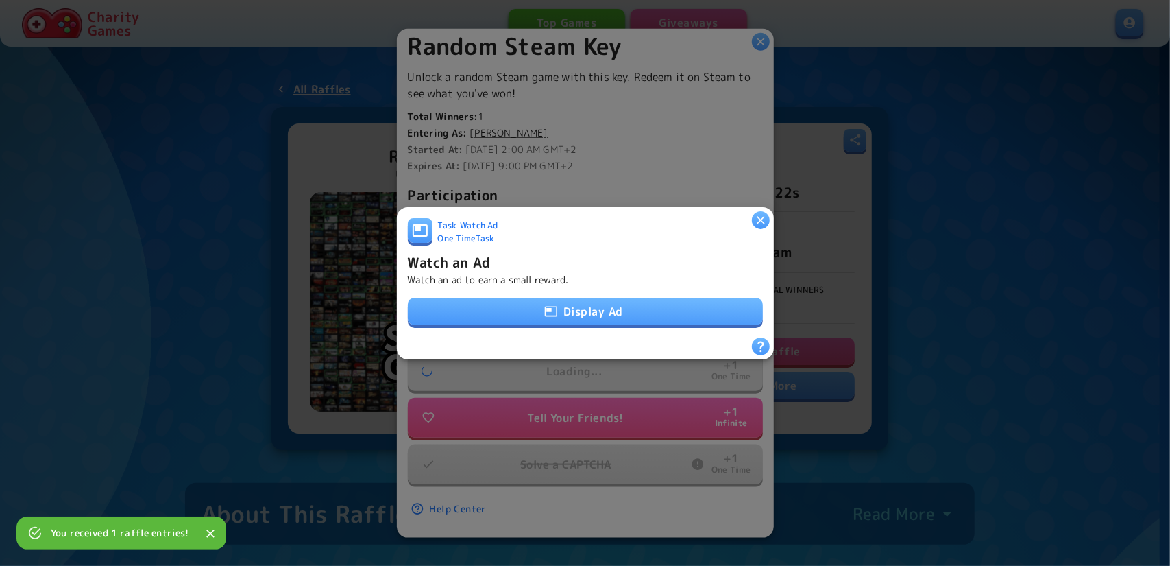
click at [582, 307] on button "Display Ad" at bounding box center [585, 311] width 355 height 27
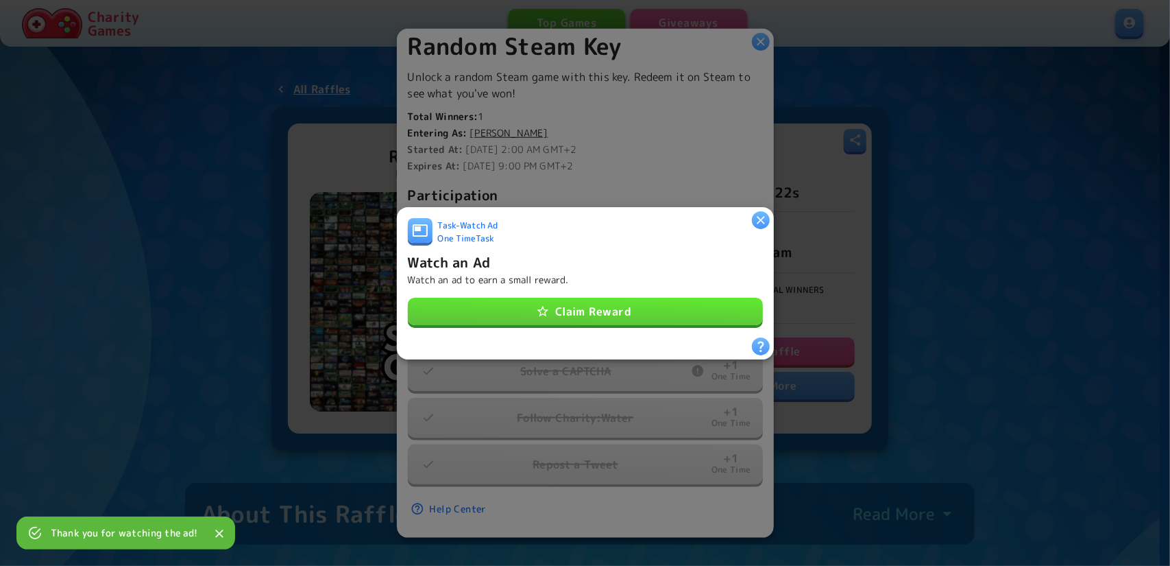
click at [654, 298] on button "Claim Reward" at bounding box center [585, 311] width 355 height 27
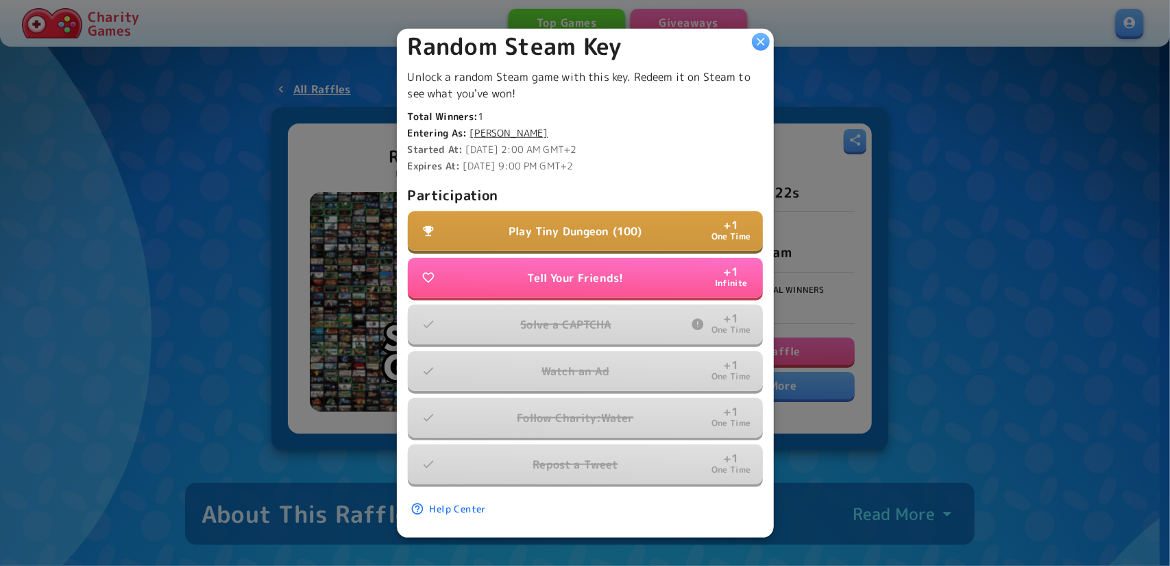
click at [570, 211] on button "Play Tiny Dungeon (100) + 1 One Time" at bounding box center [585, 231] width 355 height 40
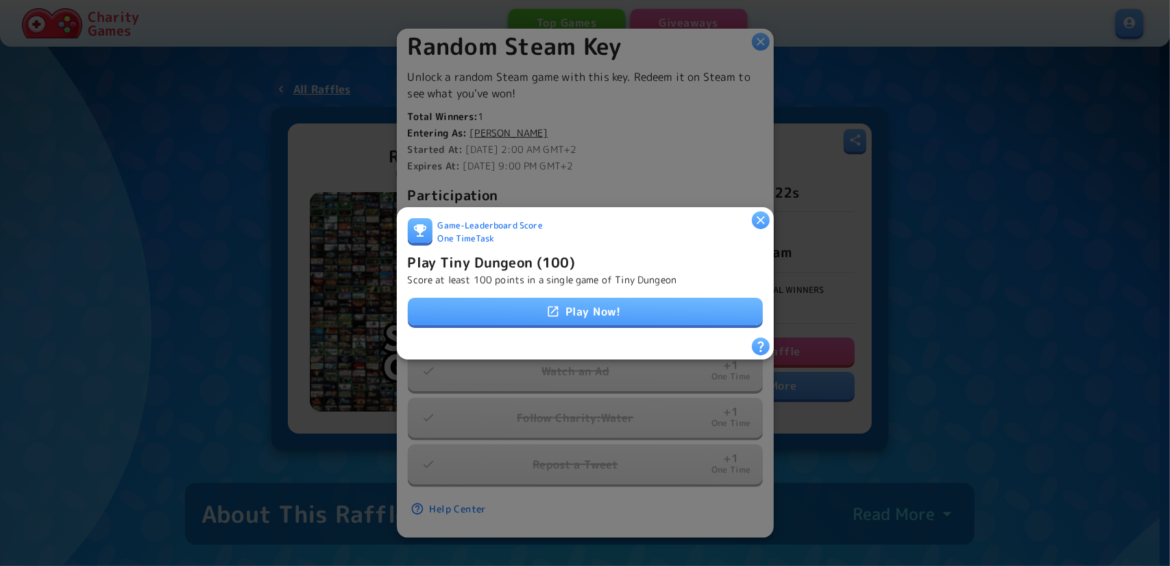
click at [596, 301] on link "Play Now!" at bounding box center [585, 311] width 355 height 27
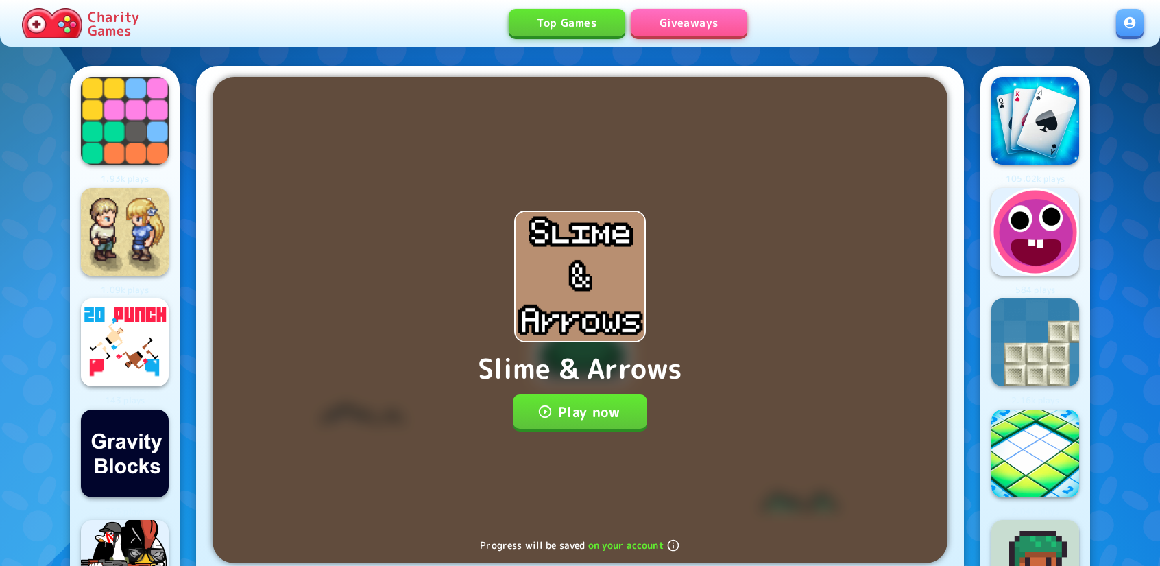
click at [603, 433] on div "Slime & Arrows Play now Progress will be saved on your account" at bounding box center [580, 320] width 735 height 486
click at [582, 407] on button "Play now" at bounding box center [580, 411] width 135 height 34
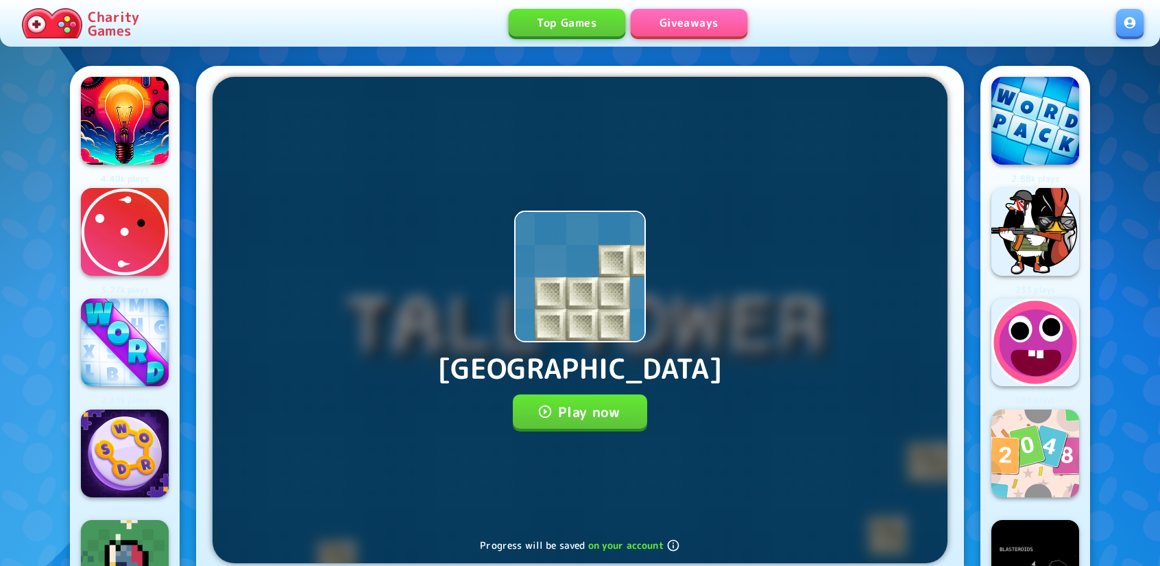
click at [592, 407] on button "Play now" at bounding box center [580, 411] width 135 height 34
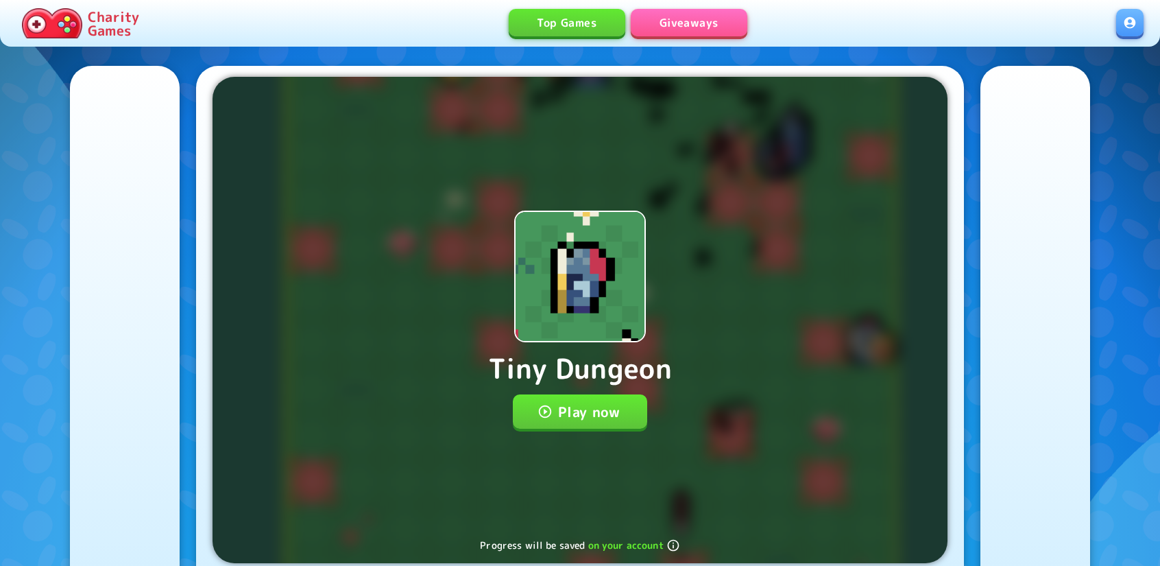
click at [573, 413] on button "Play now" at bounding box center [580, 411] width 135 height 34
